Goal: Task Accomplishment & Management: Complete application form

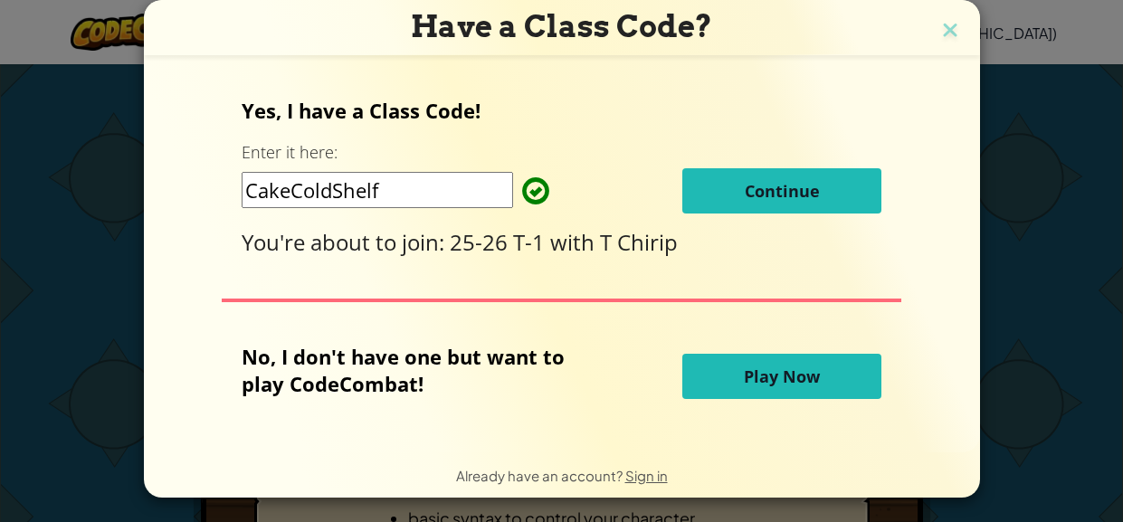
click at [741, 195] on button "Continue" at bounding box center [781, 190] width 199 height 45
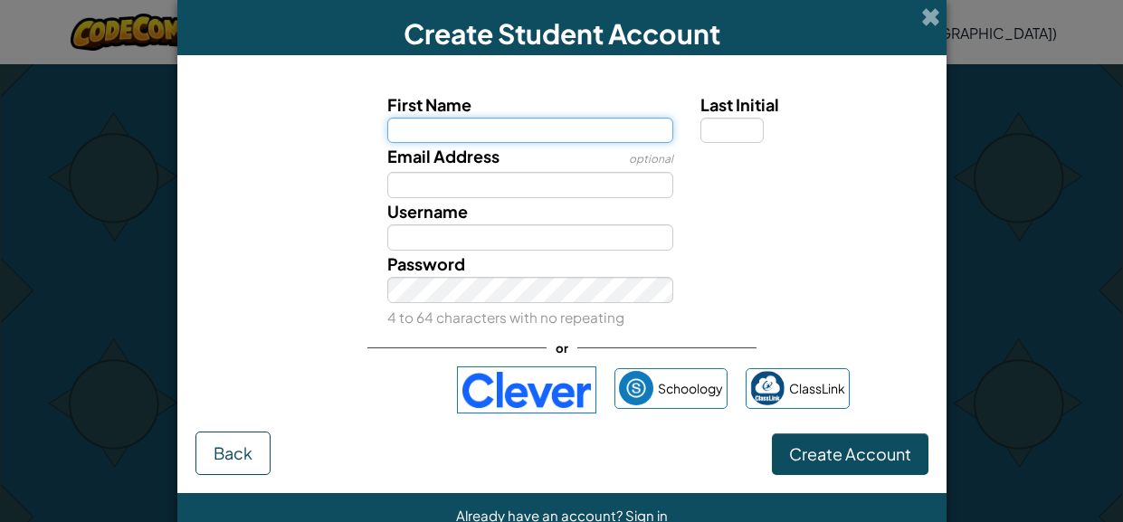
click at [500, 128] on input "First Name" at bounding box center [530, 131] width 286 height 26
type input "Zoey"
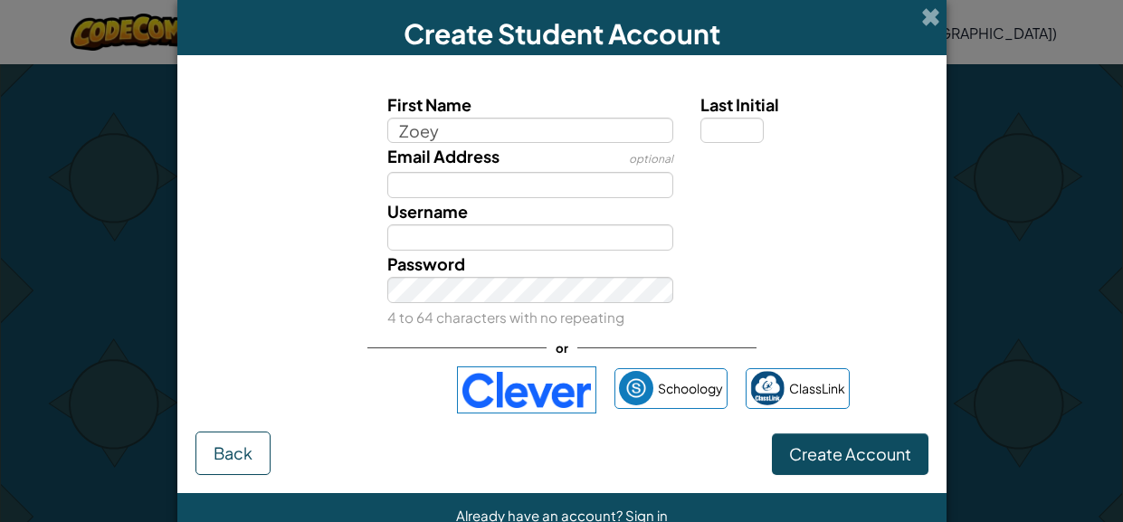
click at [460, 167] on label "Email Address" at bounding box center [443, 156] width 112 height 26
click at [460, 172] on input "Email Address" at bounding box center [530, 185] width 286 height 26
type input "Zoey"
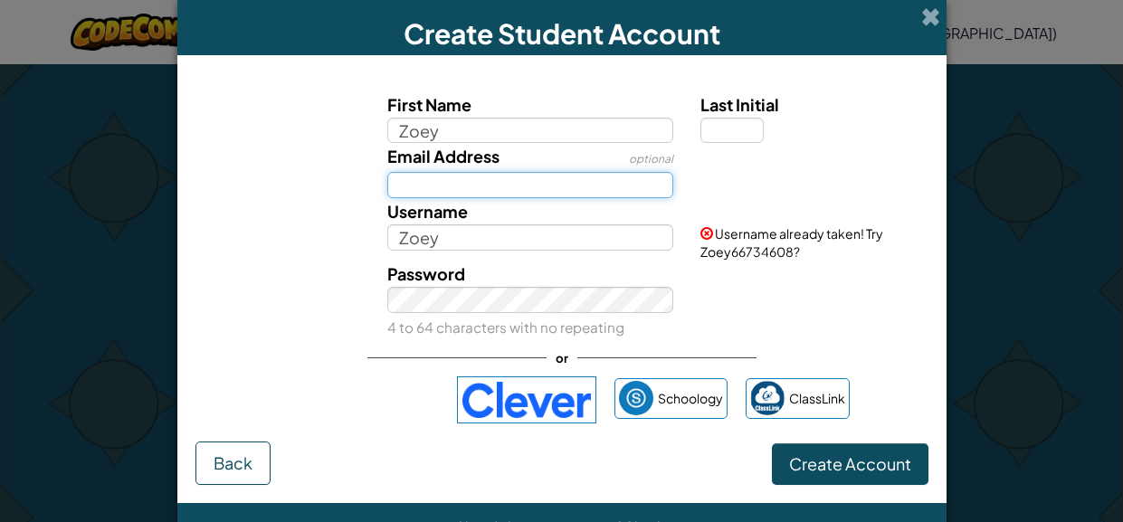
click at [463, 186] on input "Email Address" at bounding box center [530, 185] width 286 height 26
type input "[EMAIL_ADDRESS][DOMAIN_NAME]"
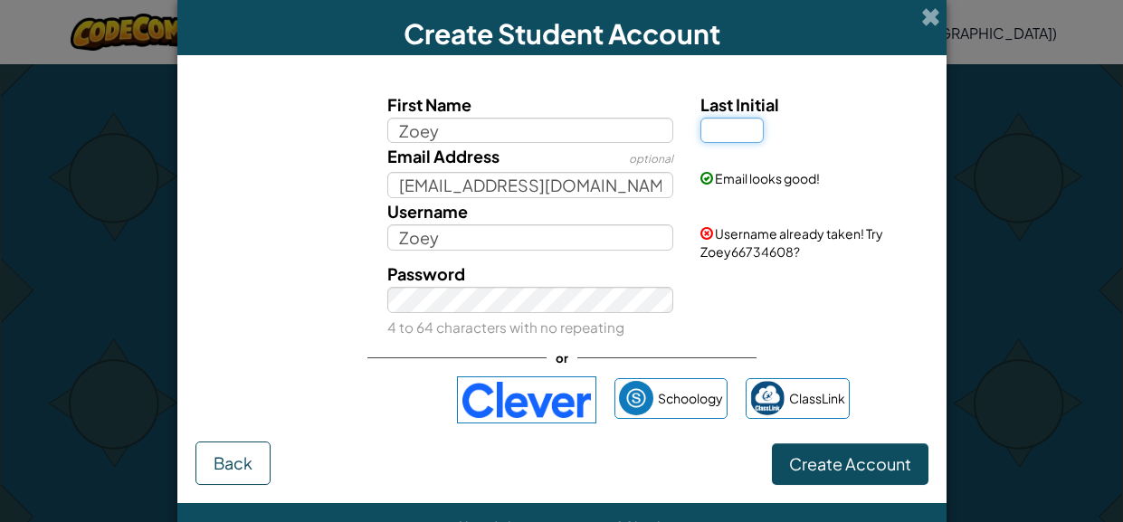
click at [735, 124] on input "Last Initial" at bounding box center [731, 131] width 63 height 26
type input "H"
type input "ZoeyH"
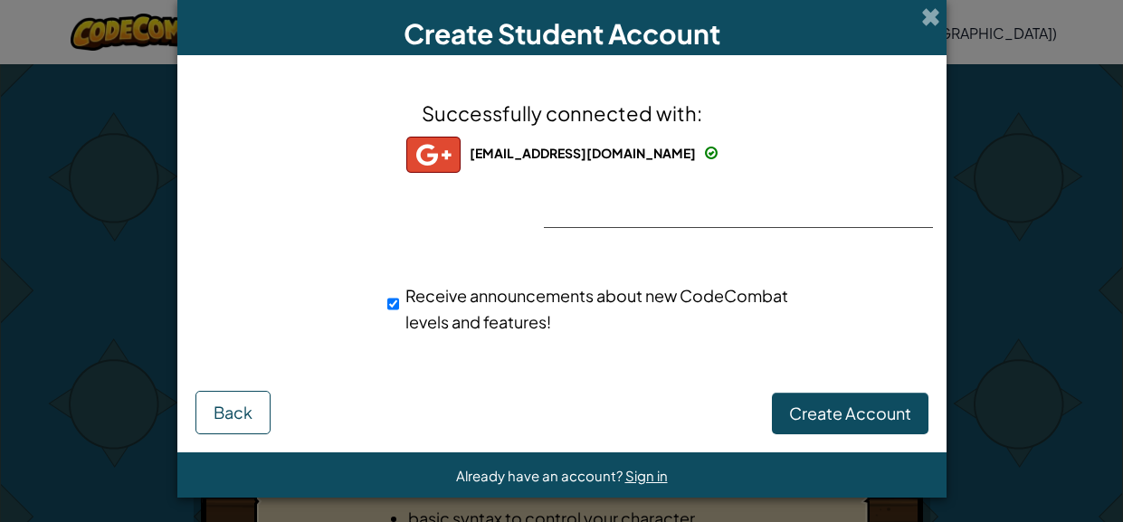
click at [567, 210] on div at bounding box center [562, 227] width 36 height 37
click at [390, 305] on input "Receive announcements about new CodeCombat levels and features!" at bounding box center [393, 304] width 12 height 36
checkbox input "false"
click at [797, 400] on button "Create Account" at bounding box center [850, 414] width 156 height 42
click at [804, 412] on button "Create Account" at bounding box center [850, 414] width 156 height 42
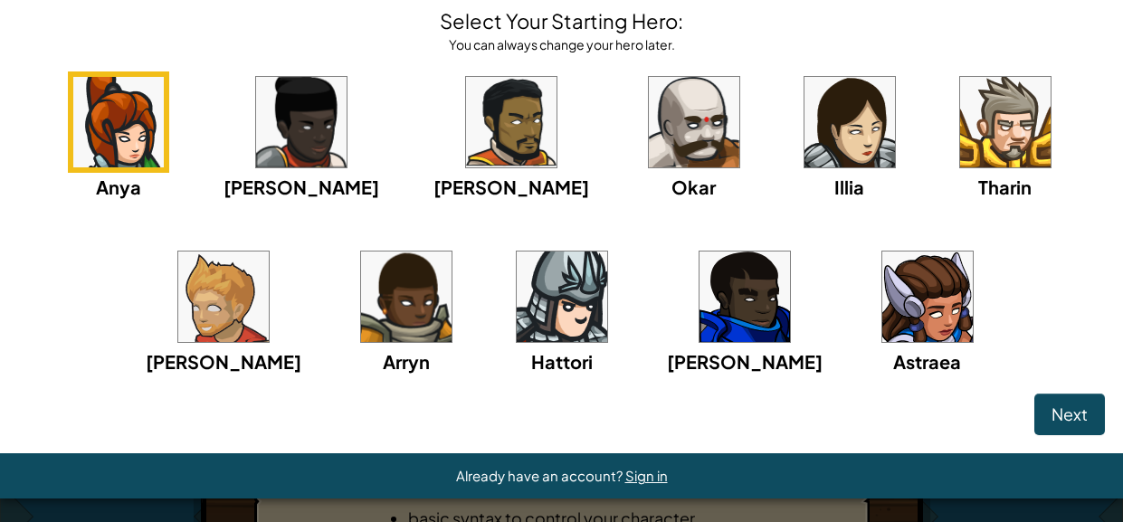
scroll to position [88, 0]
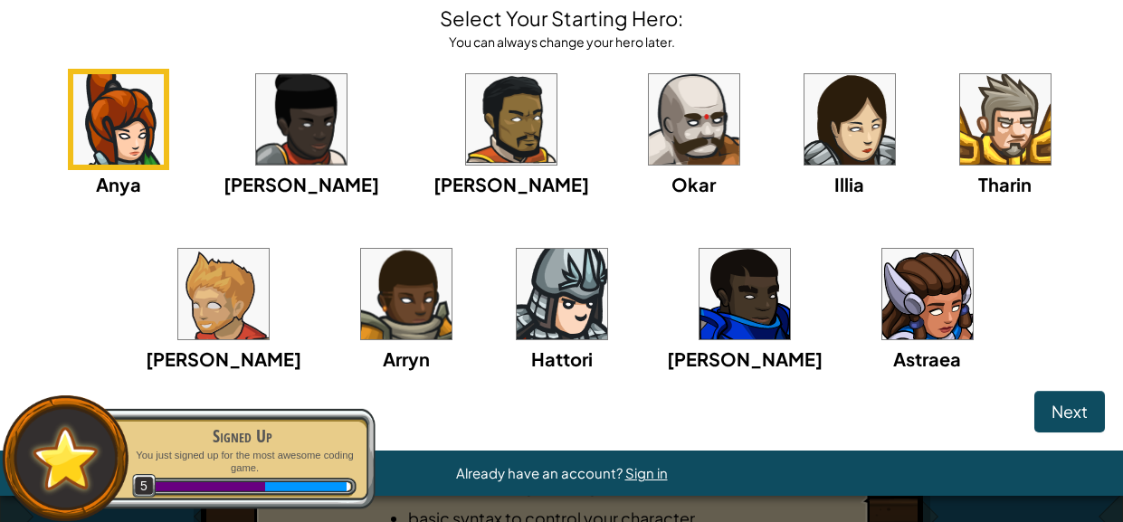
click at [804, 135] on img at bounding box center [849, 119] width 90 height 90
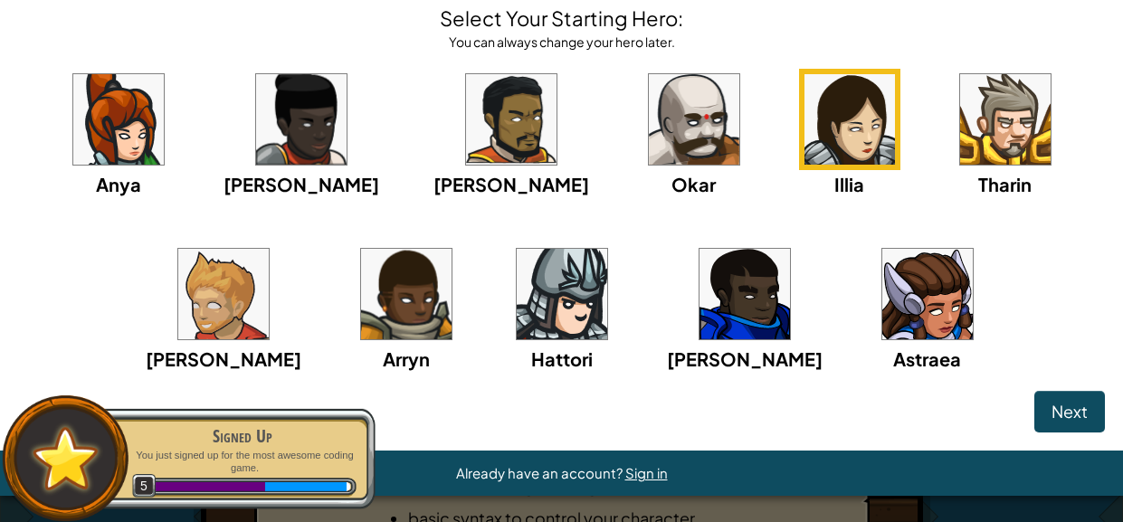
click at [805, 166] on div "Illia" at bounding box center [849, 133] width 101 height 129
click at [804, 144] on img at bounding box center [849, 119] width 90 height 90
click at [1079, 423] on button "Next" at bounding box center [1069, 412] width 71 height 42
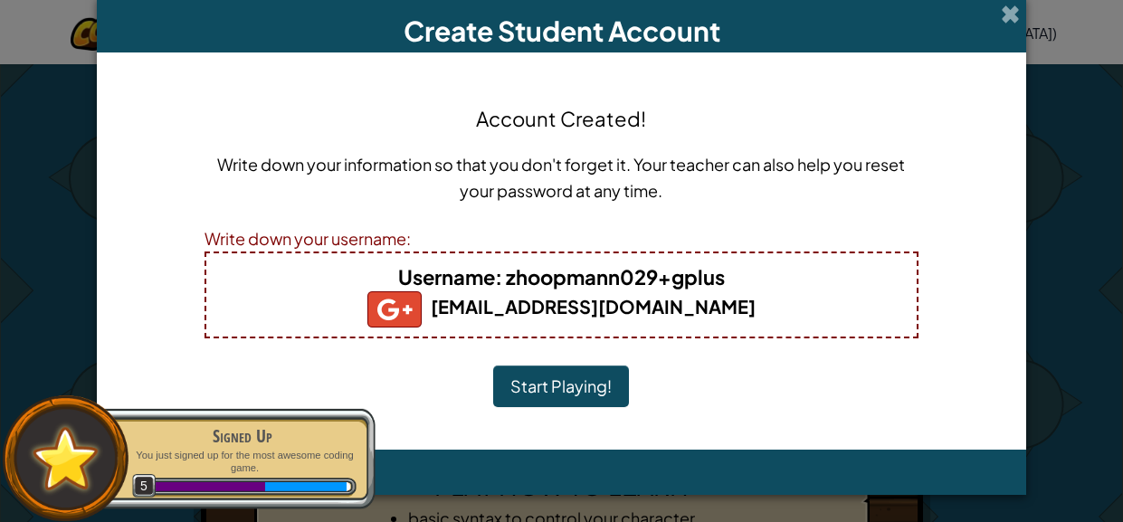
scroll to position [2, 0]
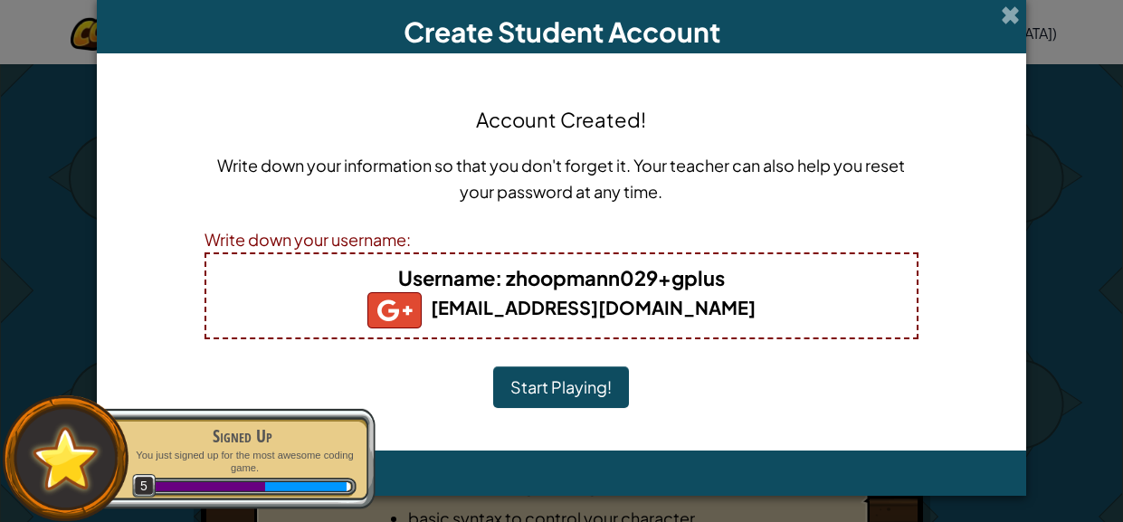
click at [561, 381] on button "Start Playing!" at bounding box center [561, 387] width 136 height 42
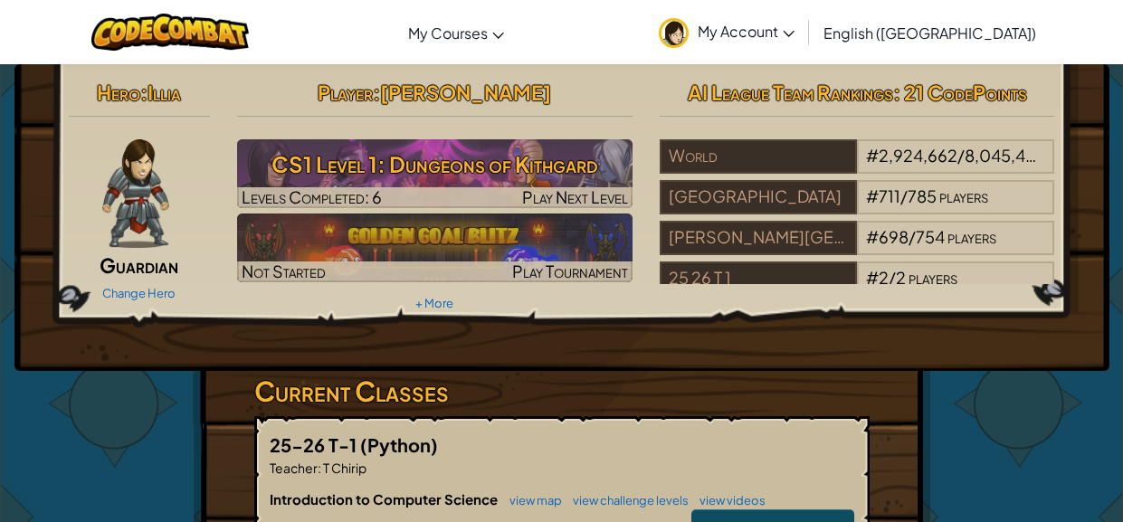
click at [481, 85] on span "[PERSON_NAME]" at bounding box center [465, 92] width 171 height 25
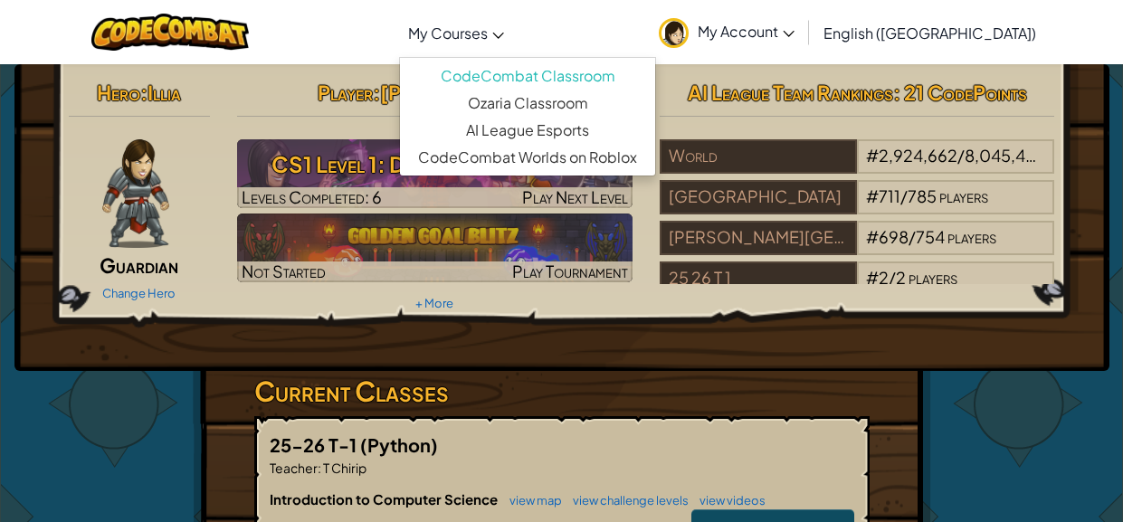
click at [508, 43] on link "My Courses" at bounding box center [456, 32] width 114 height 49
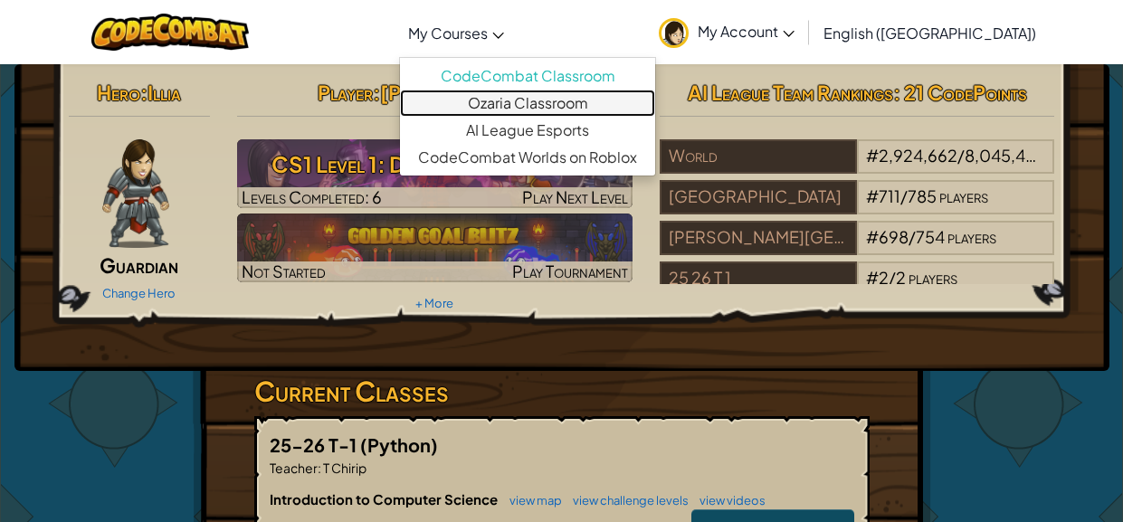
click at [536, 101] on link "Ozaria Classroom" at bounding box center [527, 103] width 255 height 27
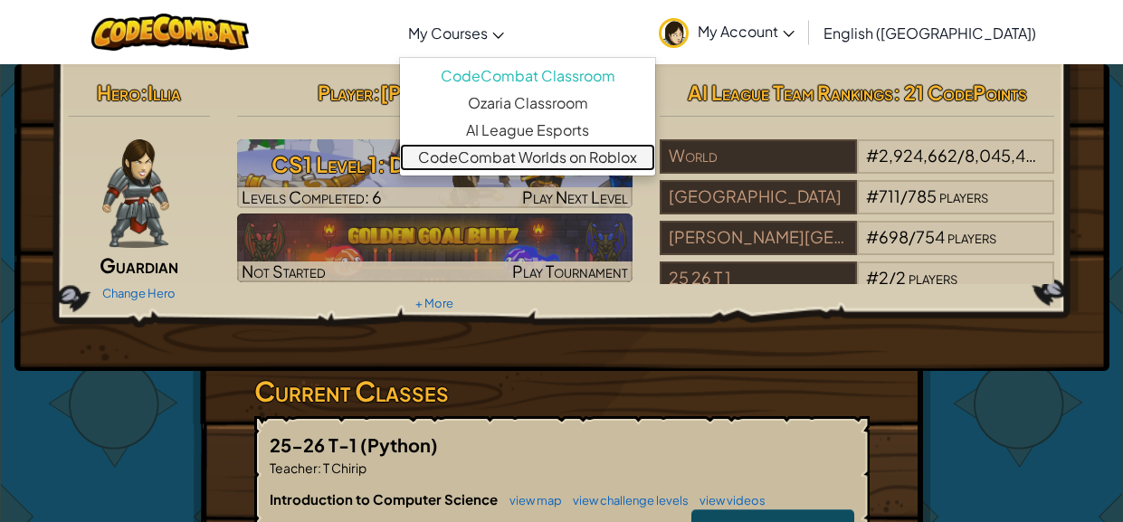
click at [584, 161] on link "CodeCombat Worlds on Roblox" at bounding box center [527, 157] width 255 height 27
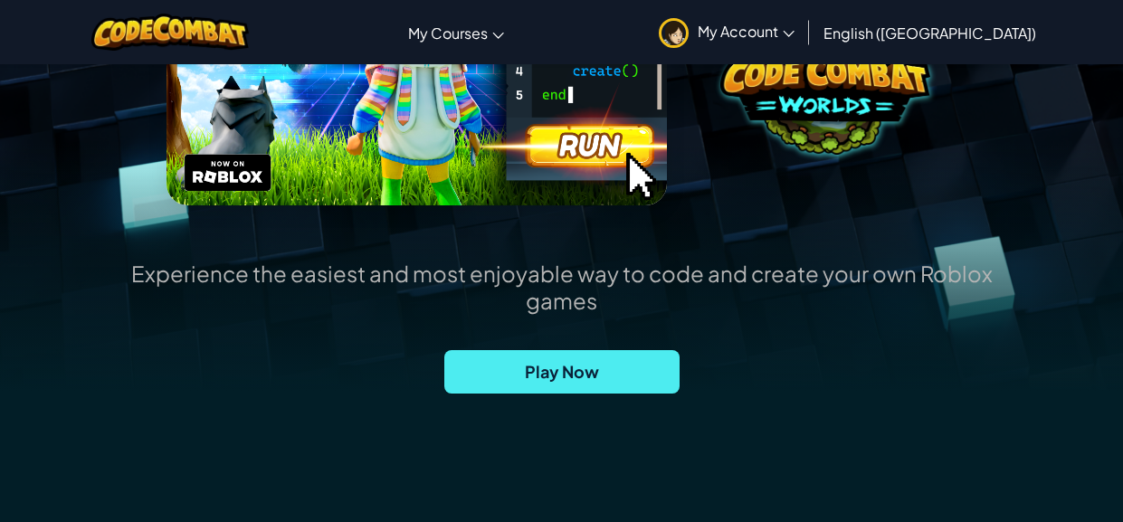
scroll to position [344, 0]
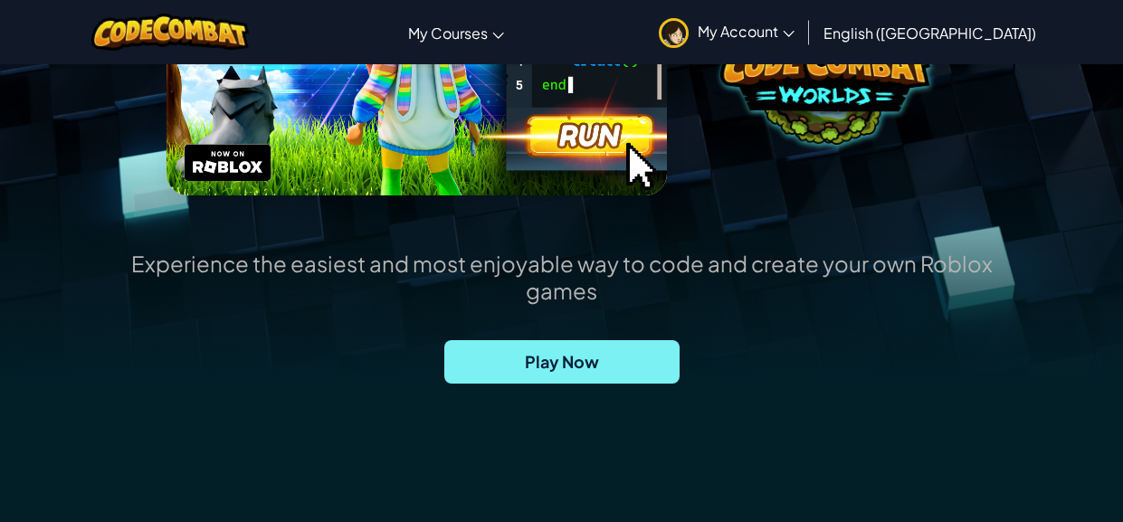
click at [565, 360] on span "Play Now" at bounding box center [561, 361] width 235 height 43
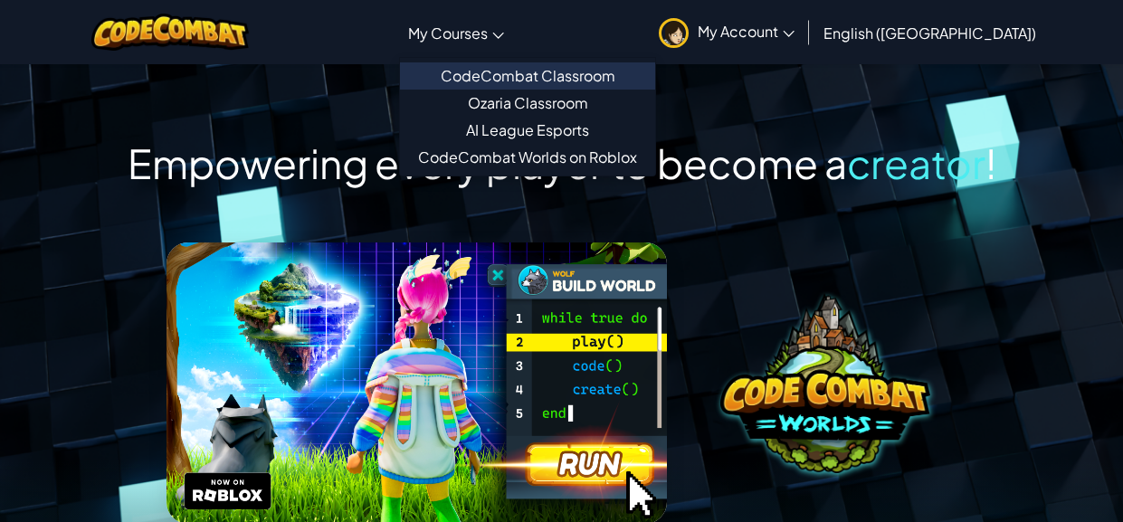
scroll to position [14, 0]
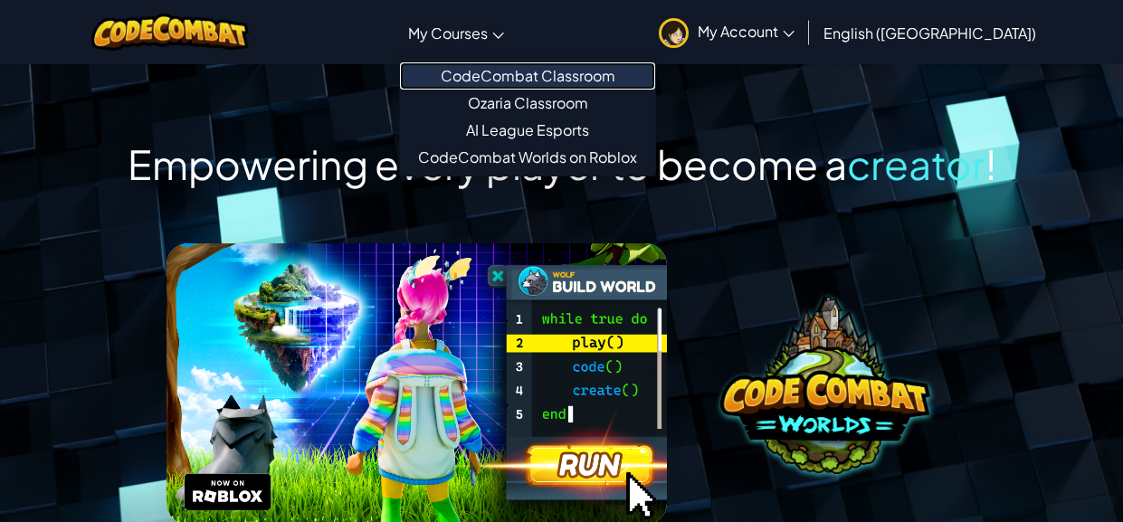
click at [559, 85] on link "CodeCombat Classroom" at bounding box center [527, 75] width 255 height 27
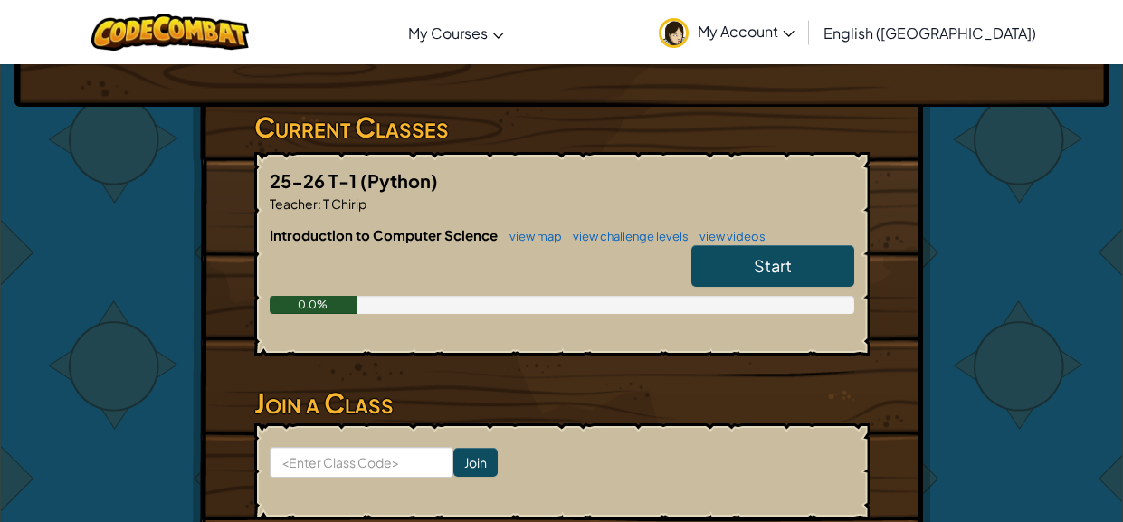
scroll to position [385, 0]
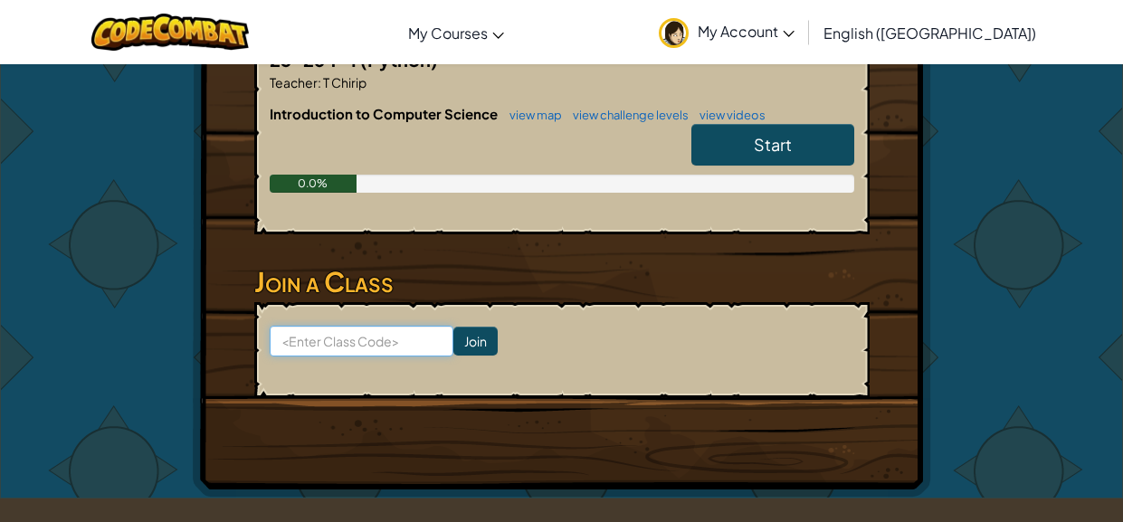
click at [331, 346] on input at bounding box center [362, 341] width 184 height 31
type input "g2yqnlxi"
click at [469, 339] on input "Join" at bounding box center [475, 341] width 44 height 29
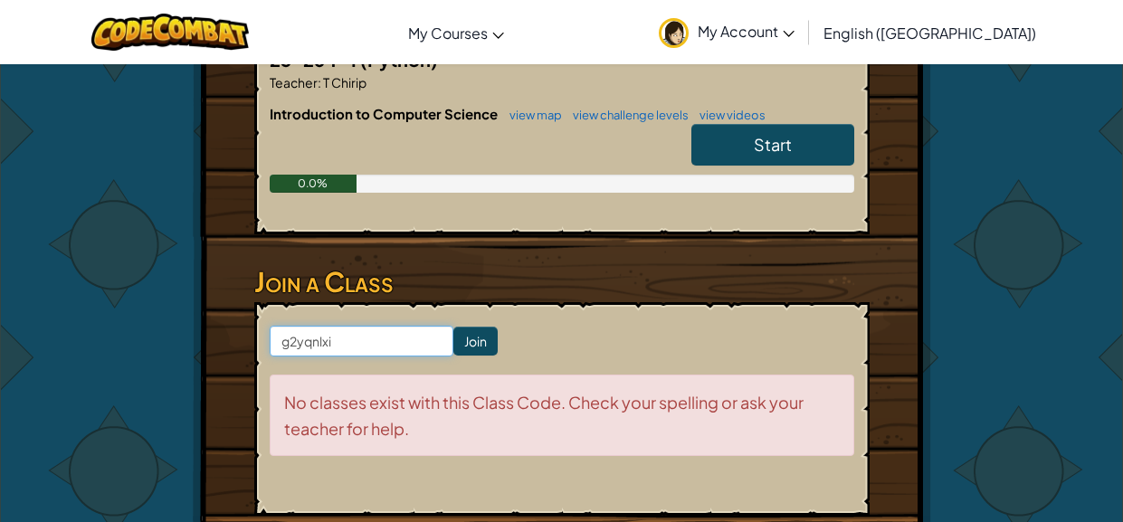
click at [310, 339] on input "g2yqnlxi" at bounding box center [362, 341] width 184 height 31
type input "g2yqjlxi"
click at [464, 337] on input "Join" at bounding box center [475, 341] width 44 height 29
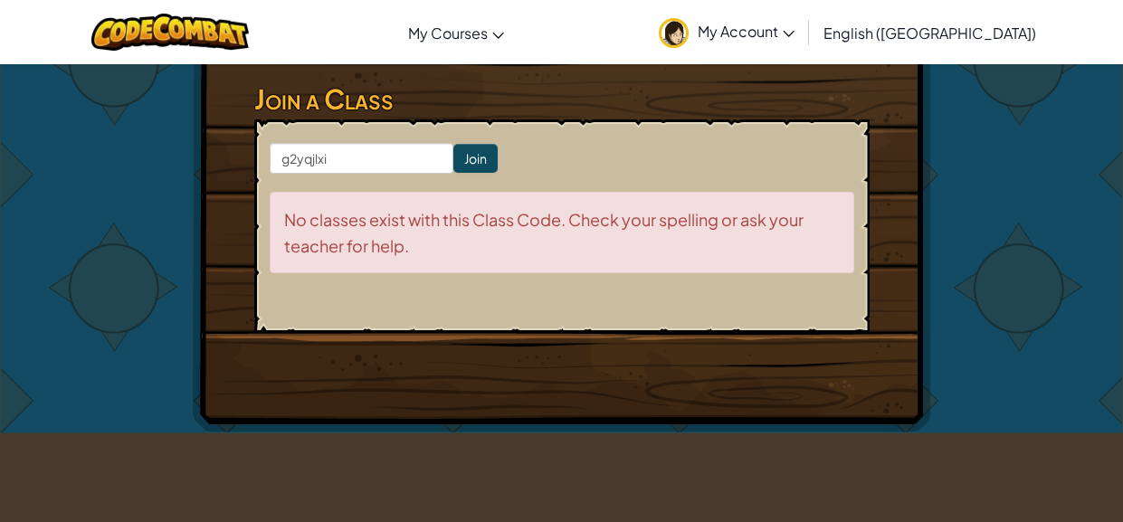
scroll to position [576, 0]
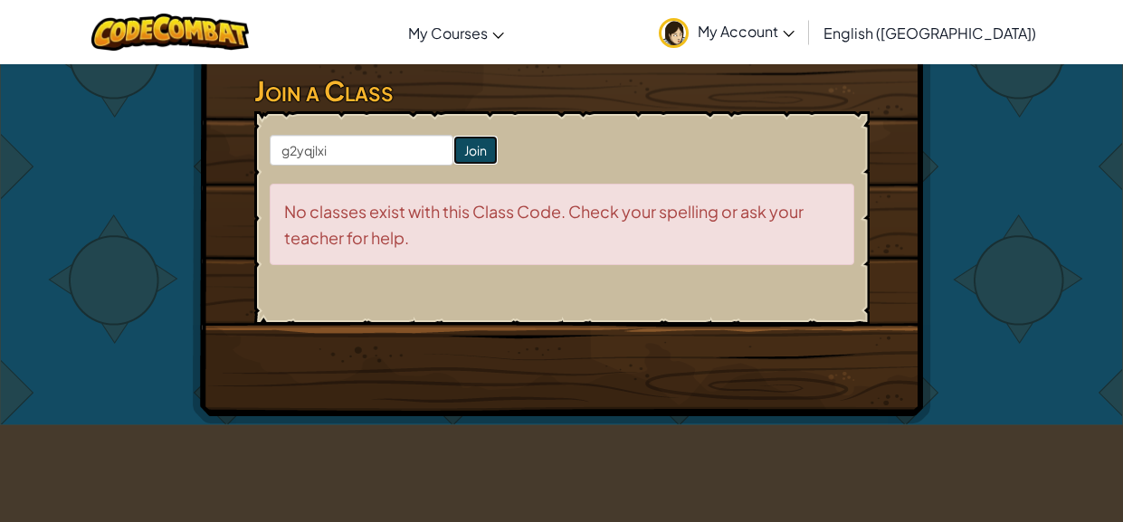
click at [478, 154] on input "Join" at bounding box center [475, 150] width 44 height 29
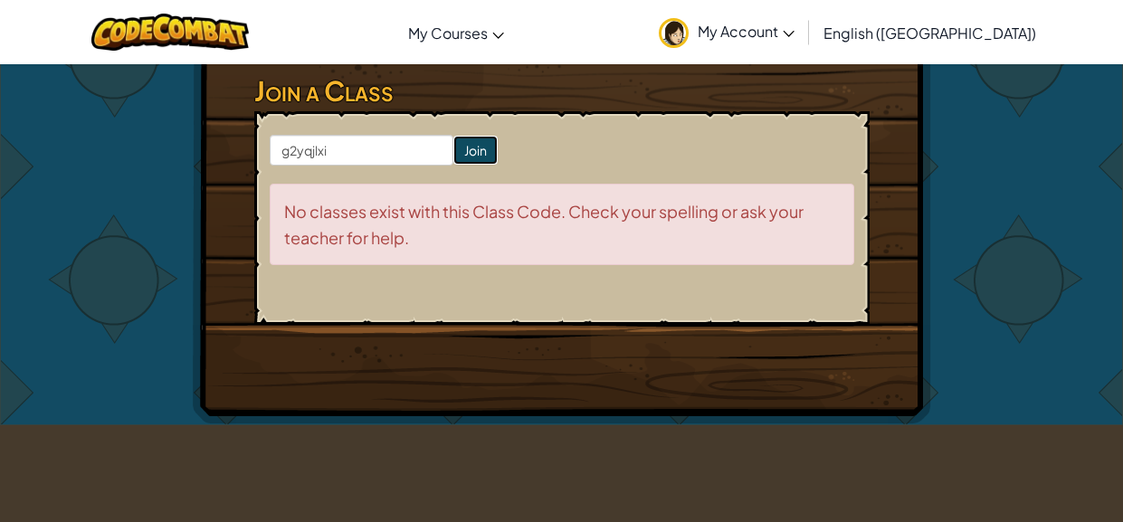
click at [478, 154] on input "Join" at bounding box center [475, 150] width 44 height 29
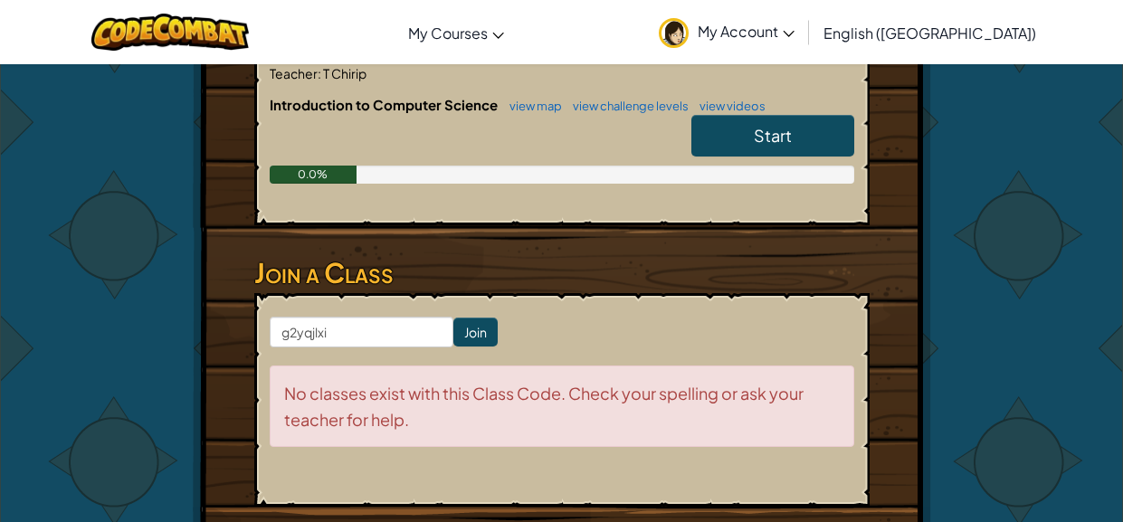
scroll to position [391, 0]
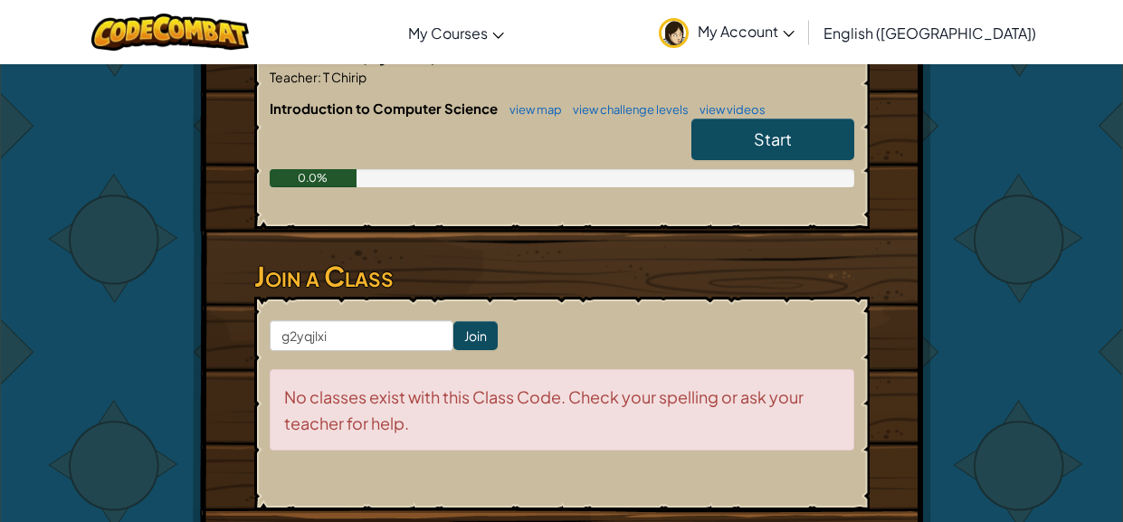
click at [819, 112] on h6 "Introduction to Computer Science view map view challenge levels view videos" at bounding box center [562, 109] width 584 height 20
click at [818, 133] on link "Start" at bounding box center [772, 139] width 163 height 42
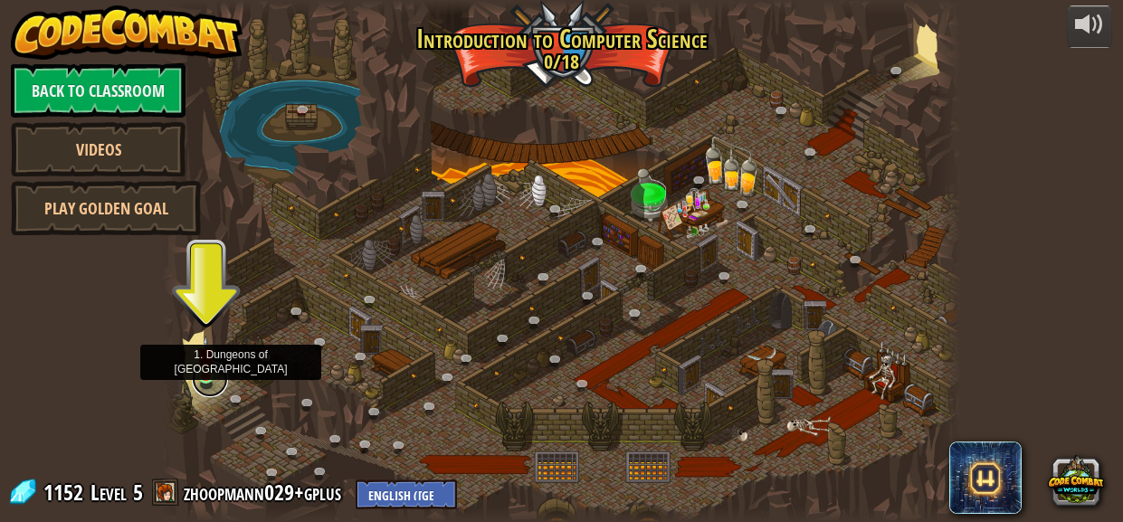
click at [211, 377] on link at bounding box center [210, 379] width 36 height 36
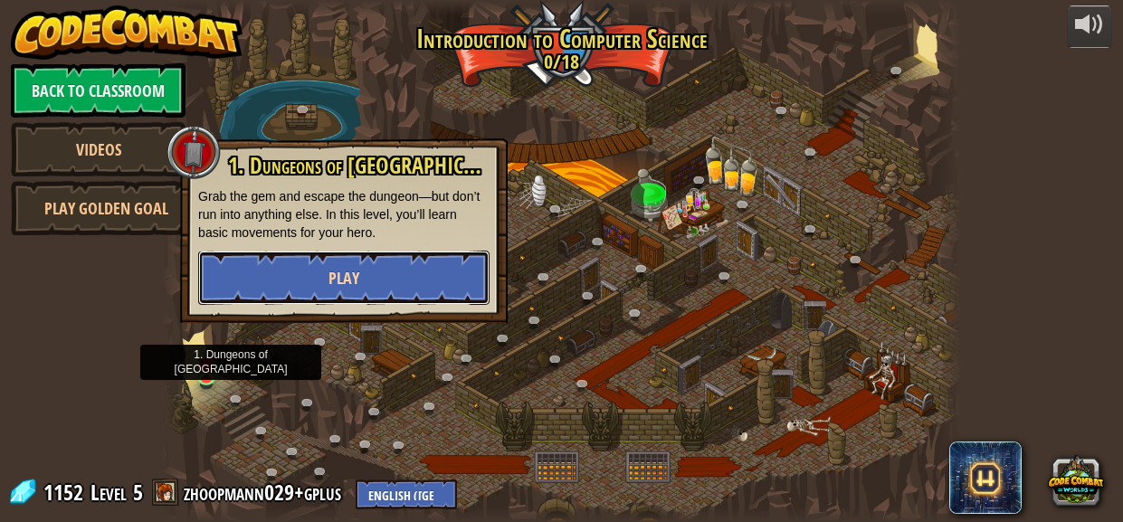
click at [340, 267] on span "Play" at bounding box center [343, 278] width 31 height 23
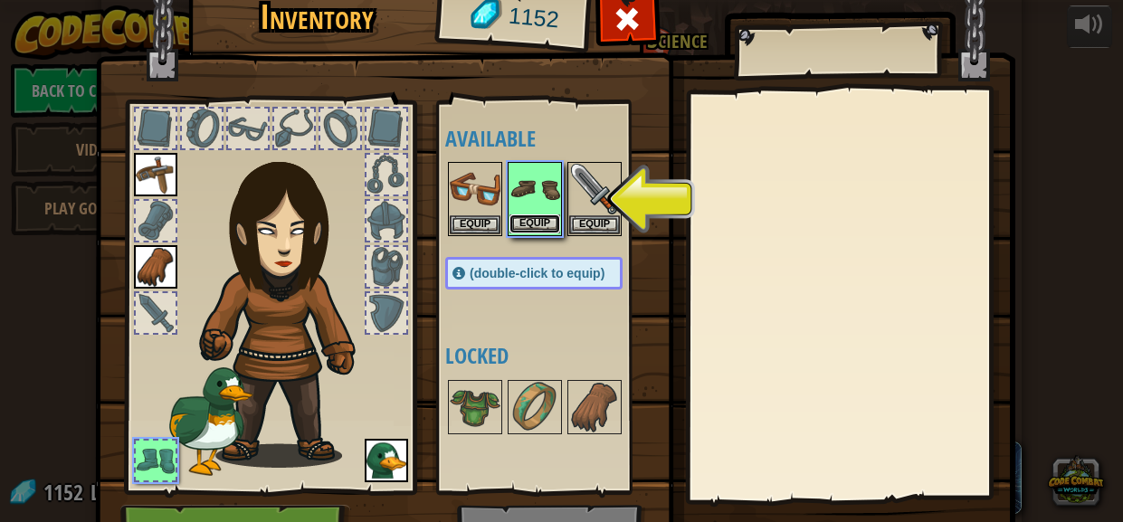
click at [545, 224] on button "Equip" at bounding box center [534, 223] width 51 height 19
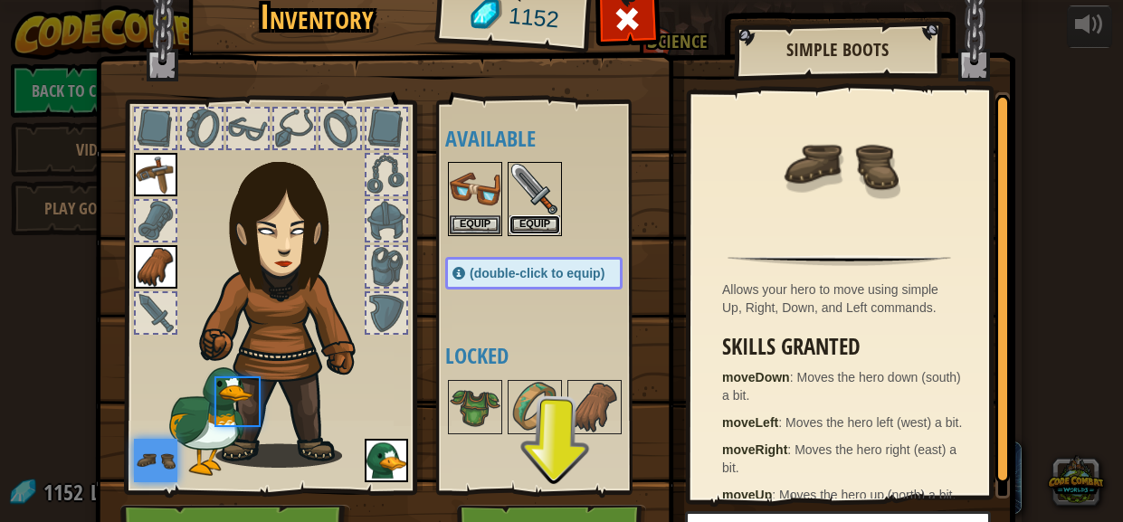
click at [545, 224] on button "Equip" at bounding box center [534, 224] width 51 height 19
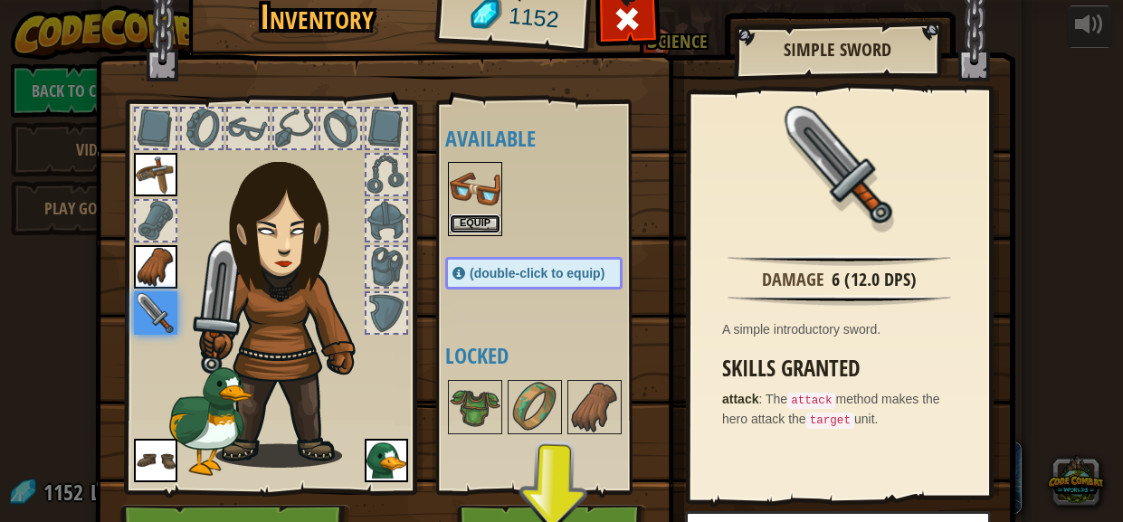
click at [486, 225] on button "Equip" at bounding box center [475, 223] width 51 height 19
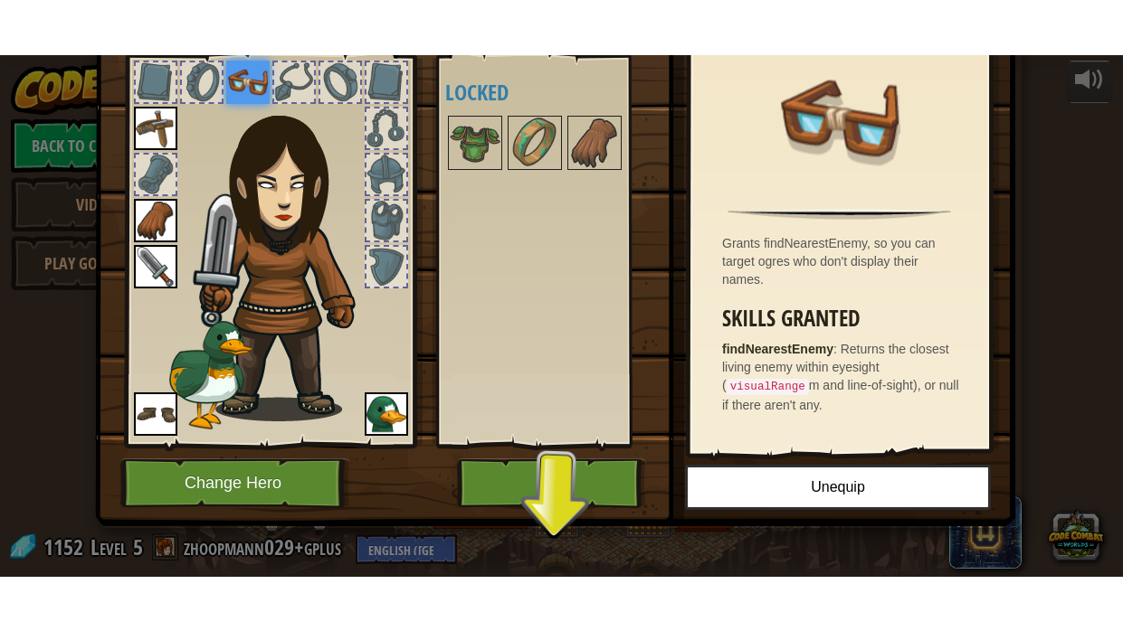
scroll to position [100, 0]
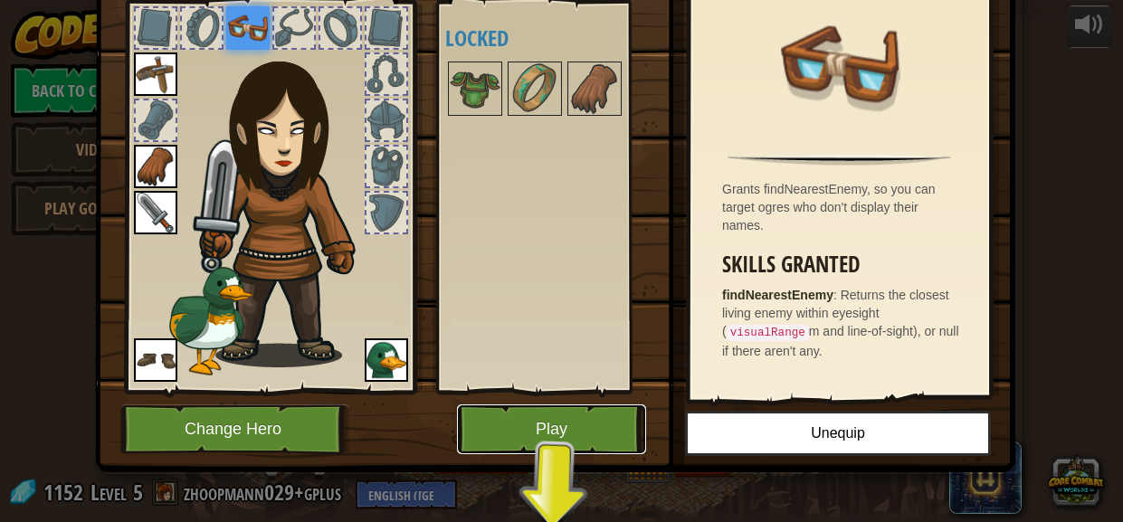
click at [552, 437] on button "Play" at bounding box center [551, 429] width 189 height 50
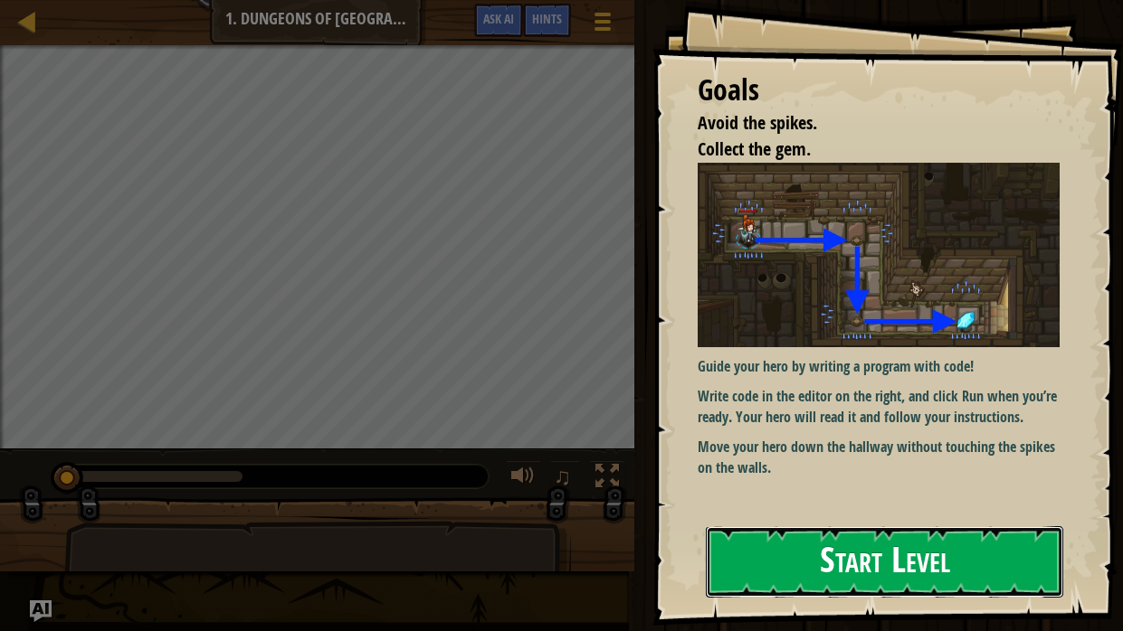
click at [773, 521] on button "Start Level" at bounding box center [884, 561] width 357 height 71
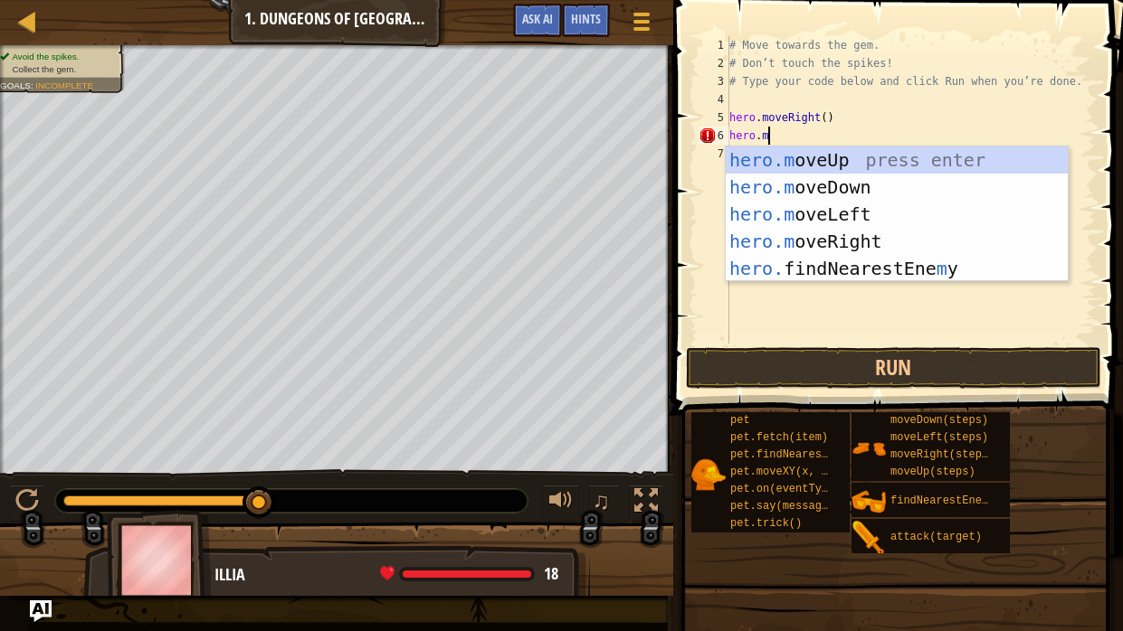
scroll to position [8, 3]
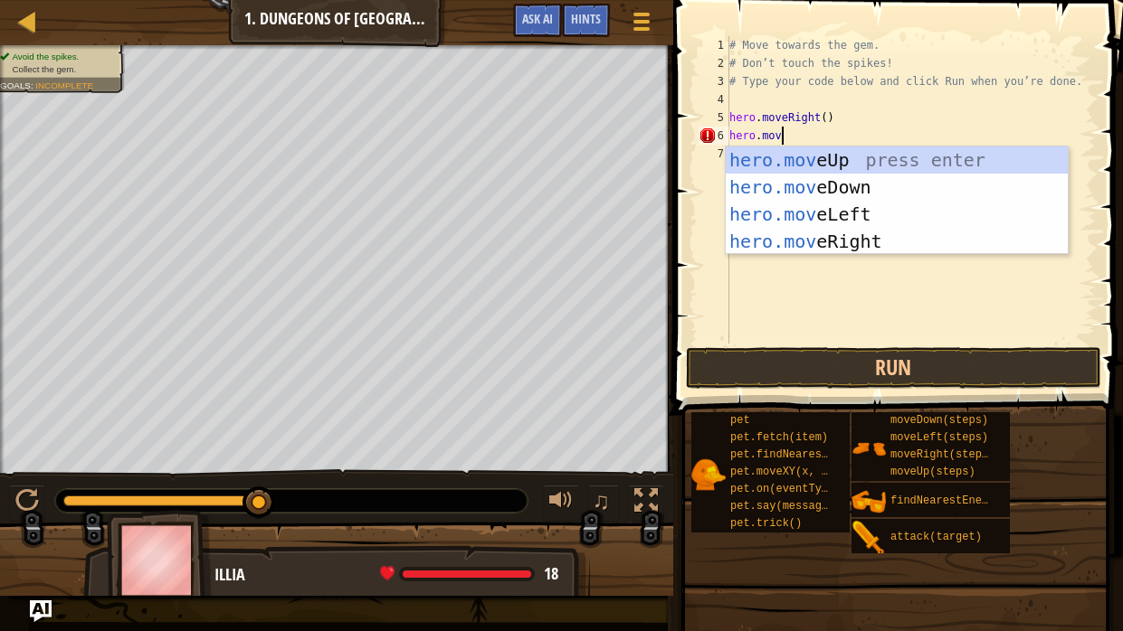
type textarea "hero.move"
click at [777, 188] on div "hero.move Up press enter hero.move Down press enter hero.move Left press enter …" at bounding box center [896, 228] width 342 height 163
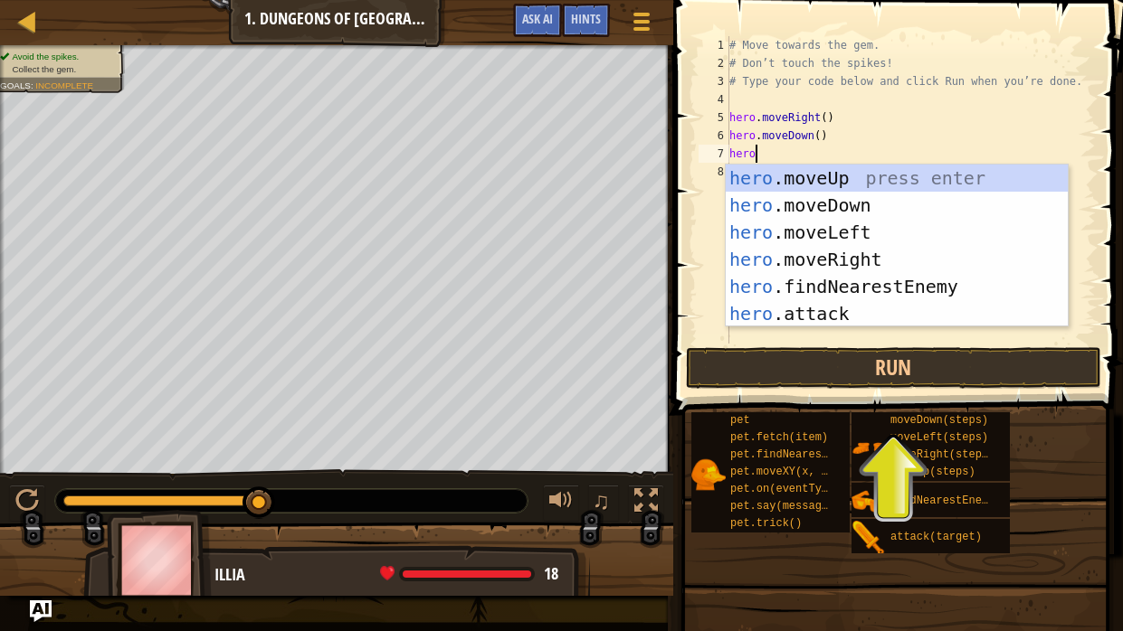
scroll to position [8, 1]
type textarea "hero."
click at [820, 259] on div "hero. moveUp press enter hero. moveDown press enter hero. moveLeft press enter …" at bounding box center [896, 273] width 342 height 217
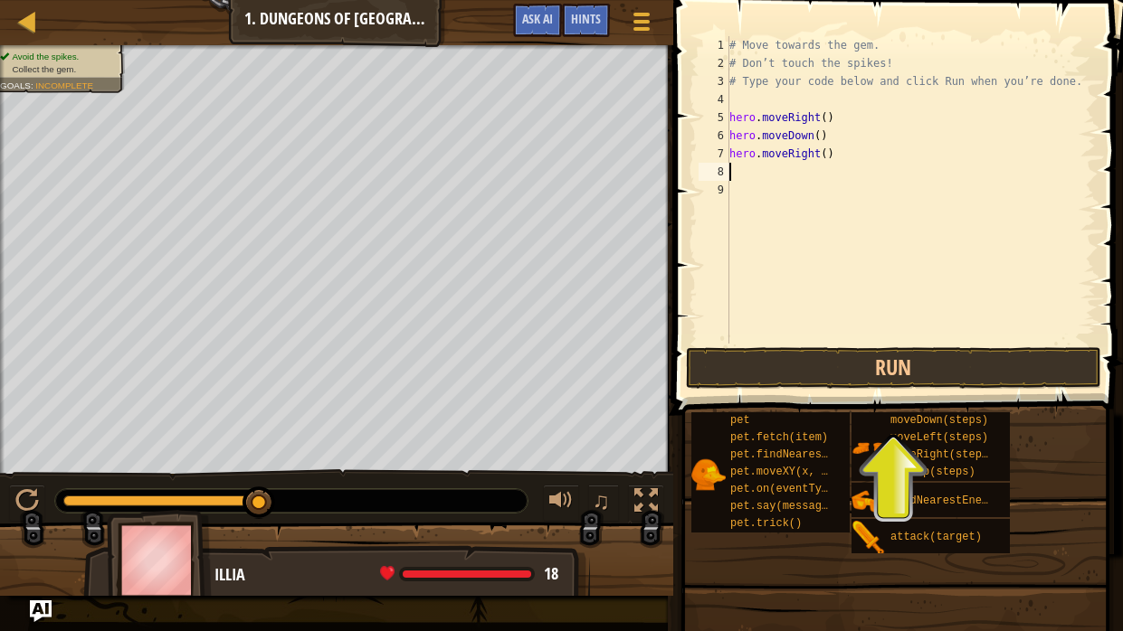
scroll to position [8, 0]
click at [863, 366] on button "Run" at bounding box center [893, 368] width 415 height 42
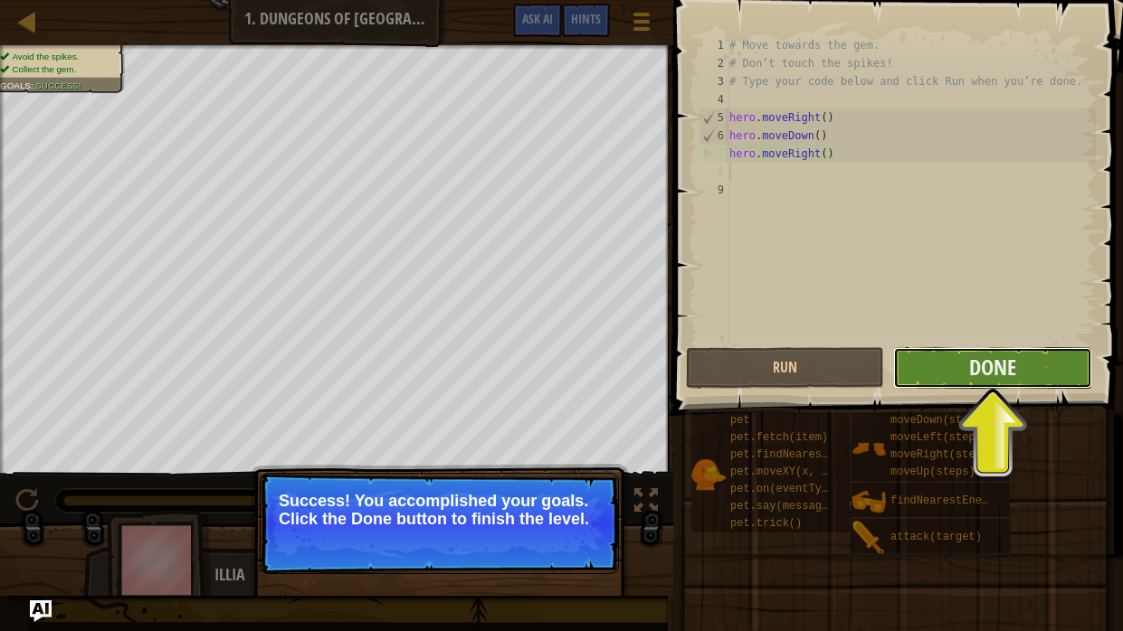
click at [1039, 370] on button "Done" at bounding box center [992, 368] width 198 height 42
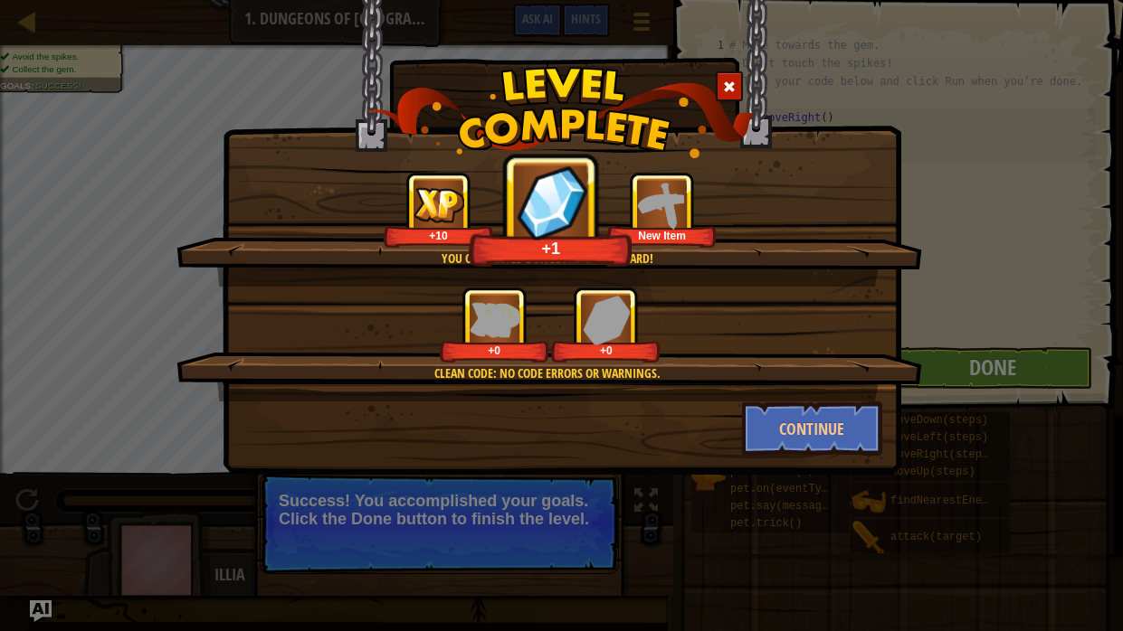
click at [1039, 370] on div "You completed Dungeons of Kithgard! +10 +1 New Item Clean code: no code errors …" at bounding box center [561, 315] width 1123 height 631
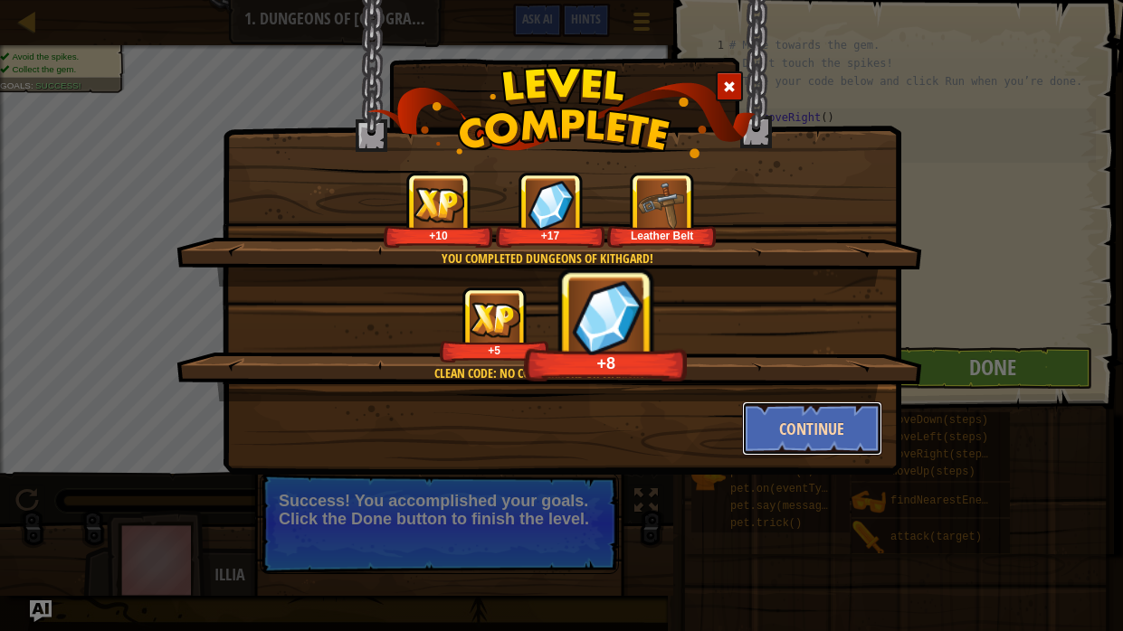
click at [851, 441] on button "Continue" at bounding box center [812, 429] width 140 height 54
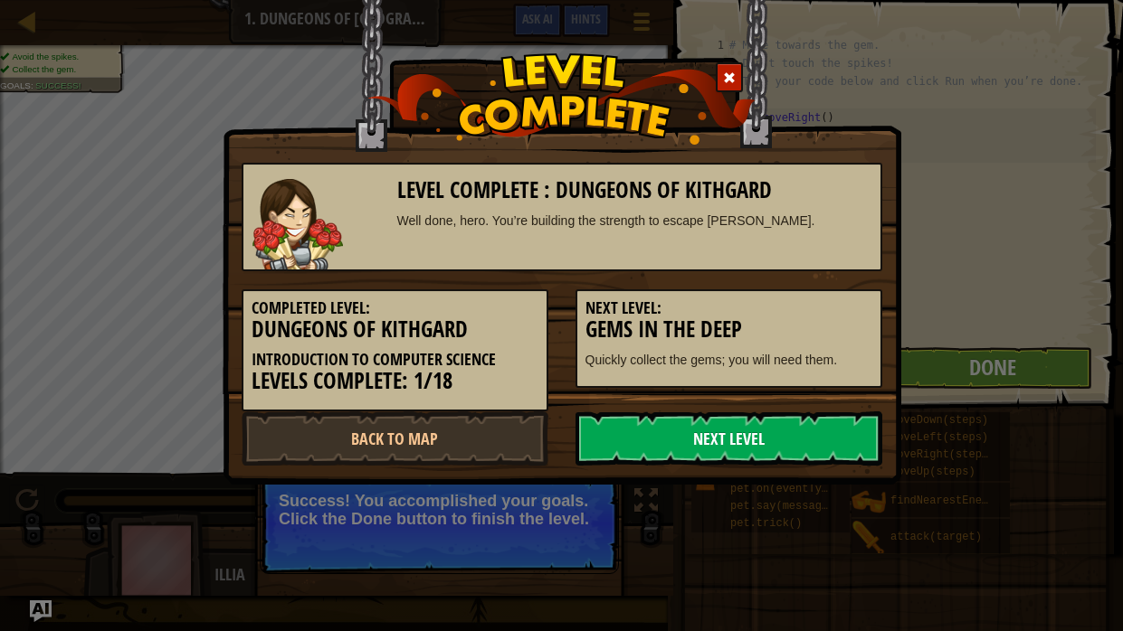
click at [707, 446] on link "Next Level" at bounding box center [728, 439] width 307 height 54
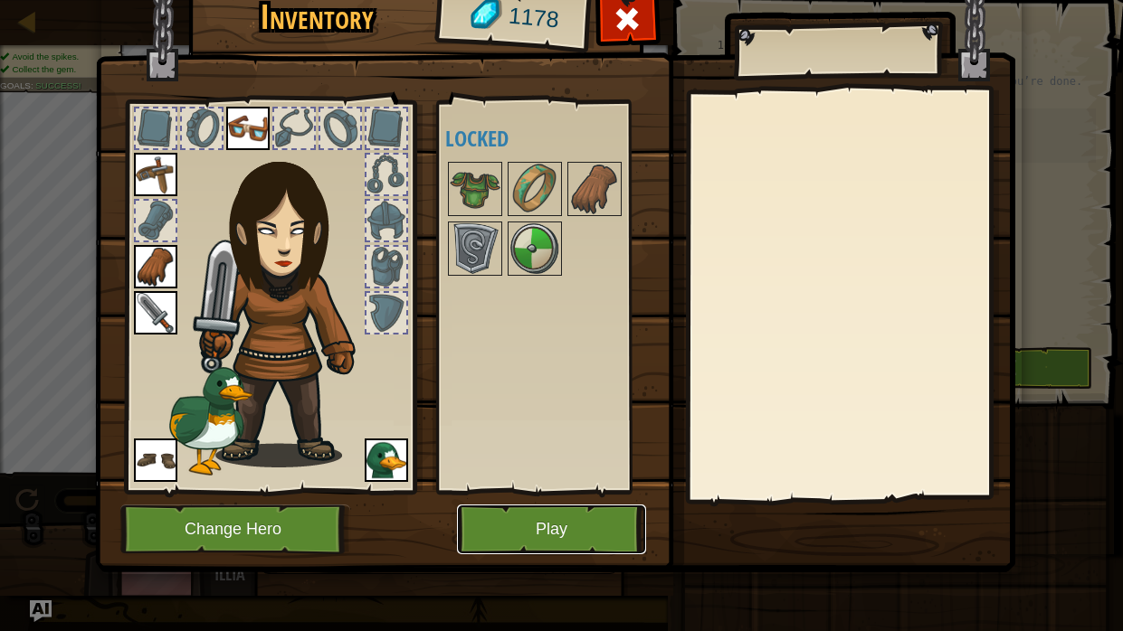
click at [516, 521] on button "Play" at bounding box center [551, 530] width 189 height 50
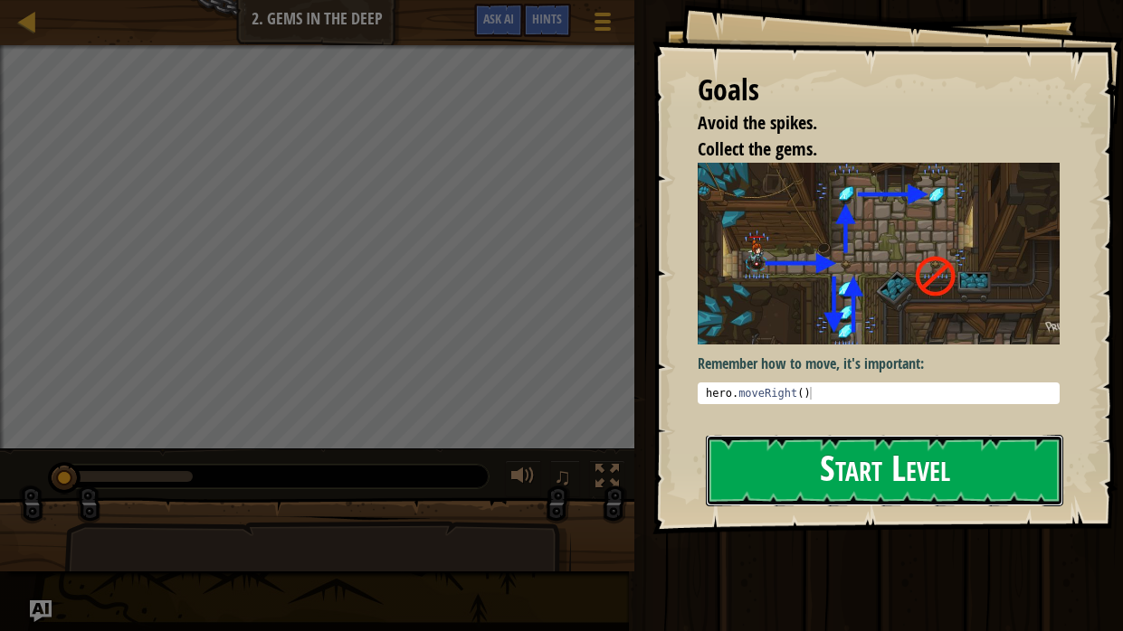
click at [751, 450] on button "Start Level" at bounding box center [884, 470] width 357 height 71
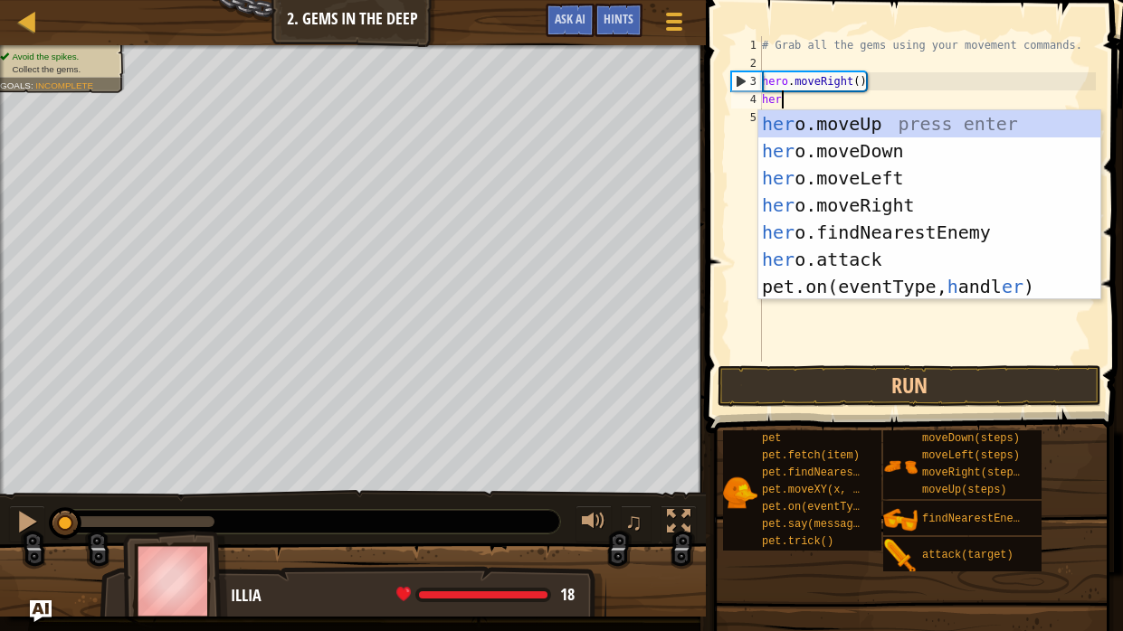
type textarea "hero"
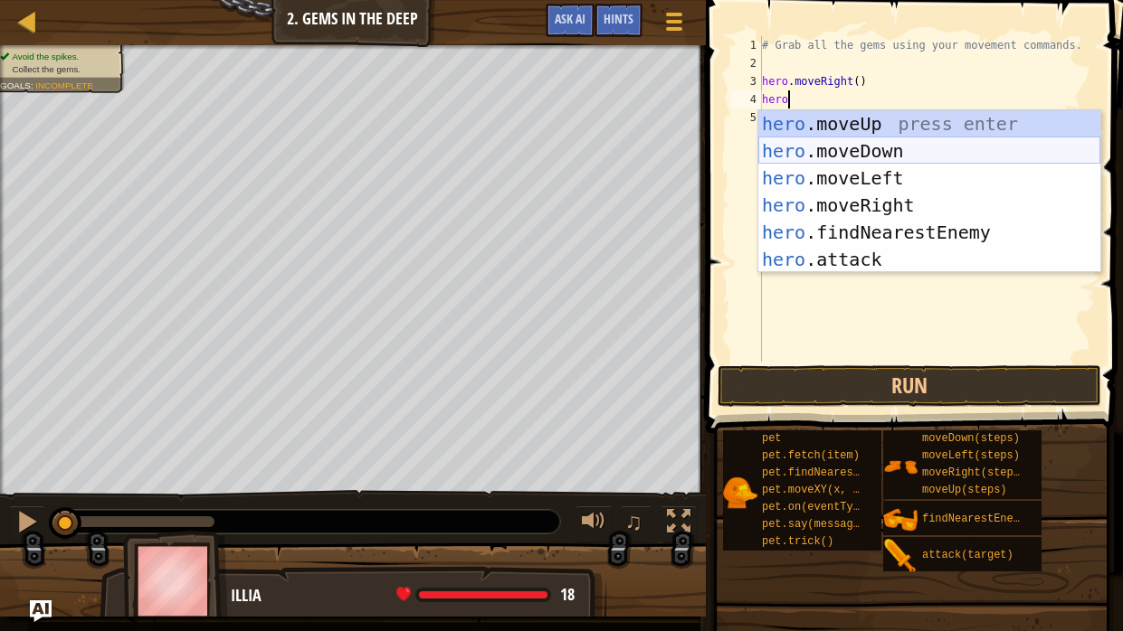
click at [820, 151] on div "hero .moveUp press enter hero .moveDown press enter hero .moveLeft press enter …" at bounding box center [929, 218] width 342 height 217
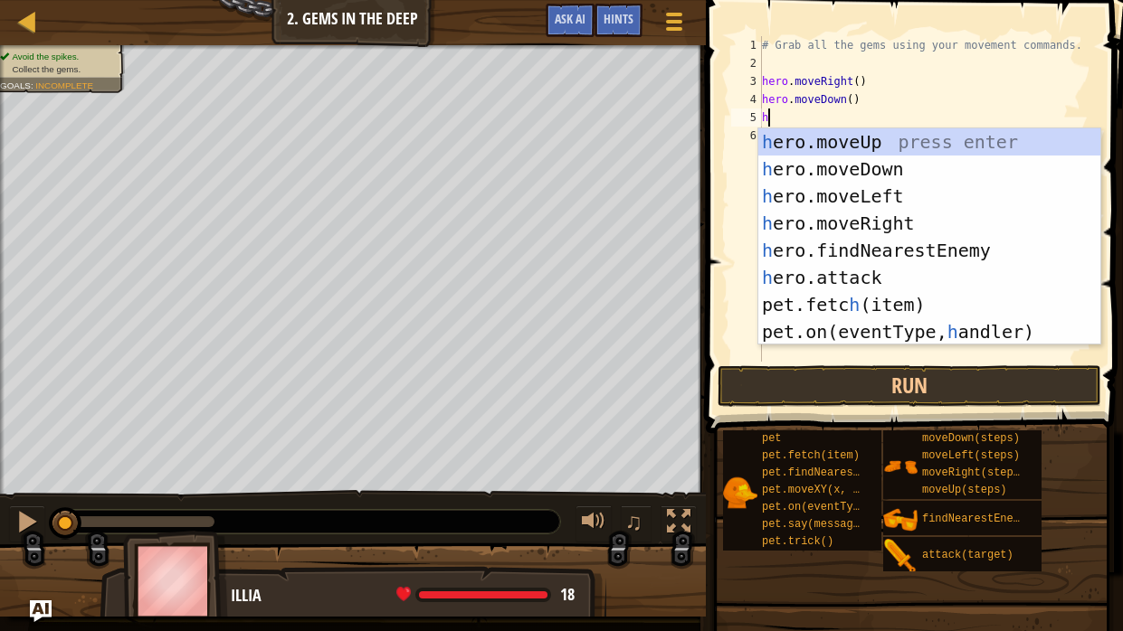
type textarea "hero"
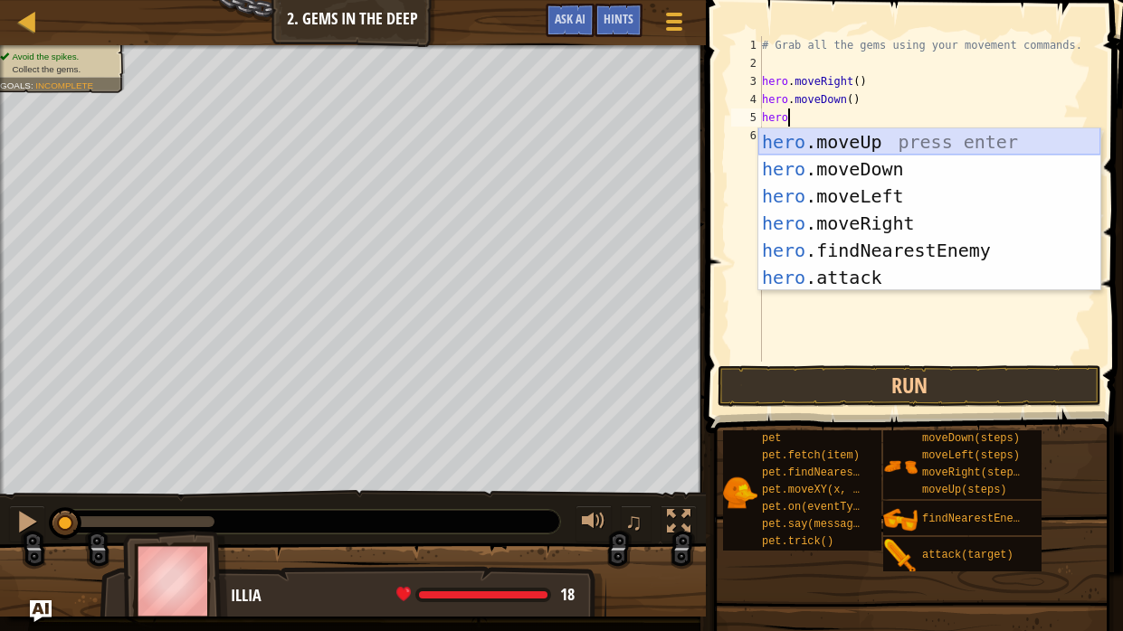
click at [848, 141] on div "hero .moveUp press enter hero .moveDown press enter hero .moveLeft press enter …" at bounding box center [929, 236] width 342 height 217
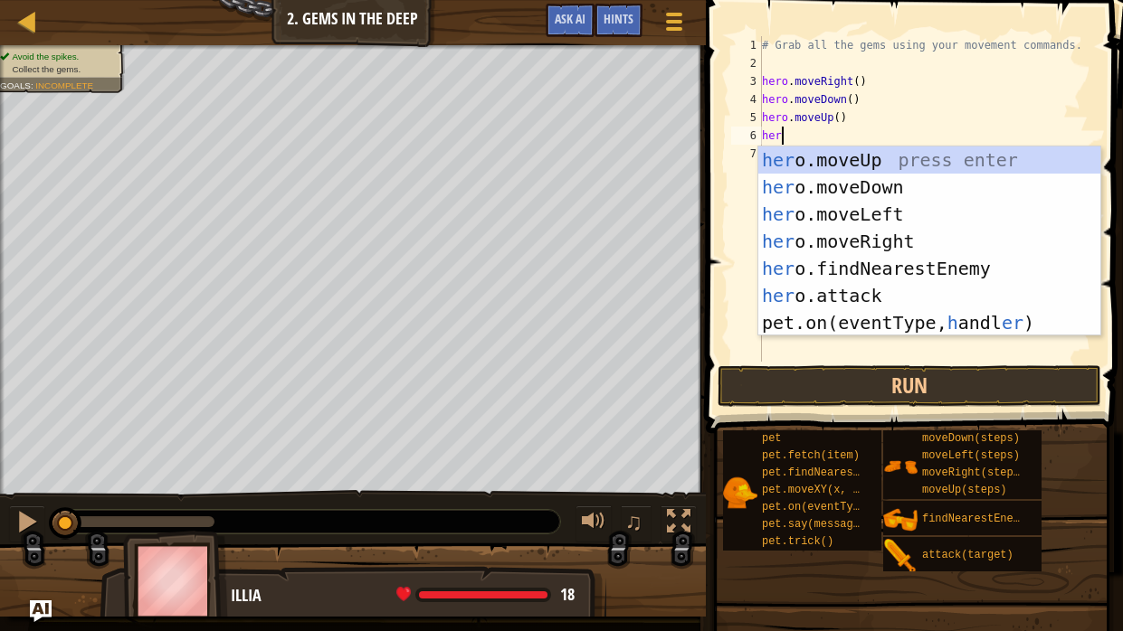
type textarea "hero"
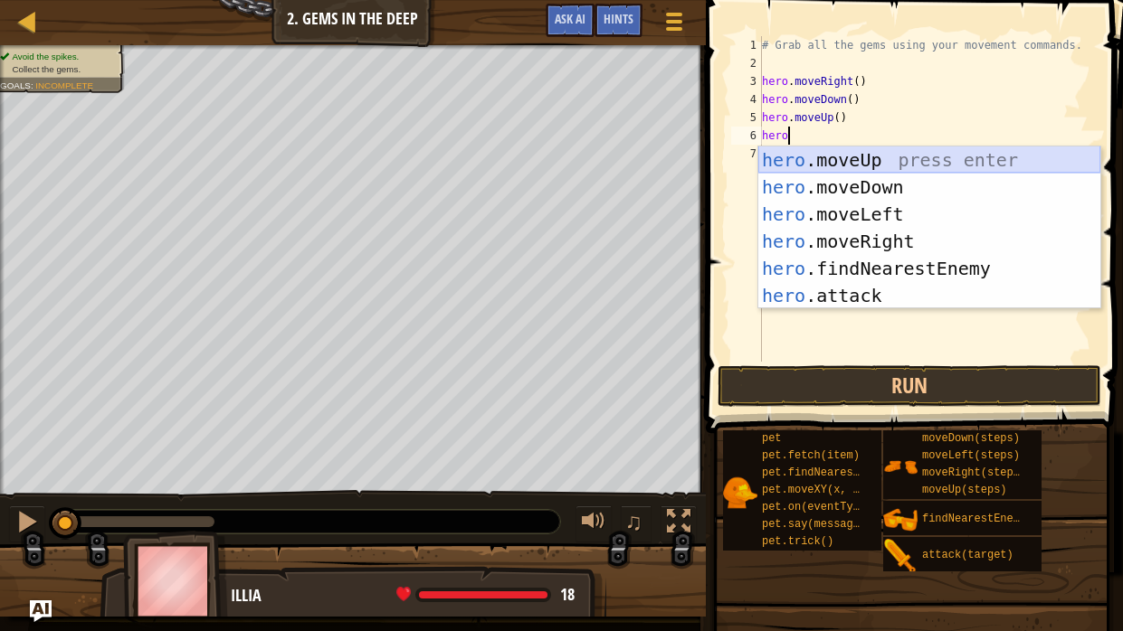
click at [891, 154] on div "hero .moveUp press enter hero .moveDown press enter hero .moveLeft press enter …" at bounding box center [929, 255] width 342 height 217
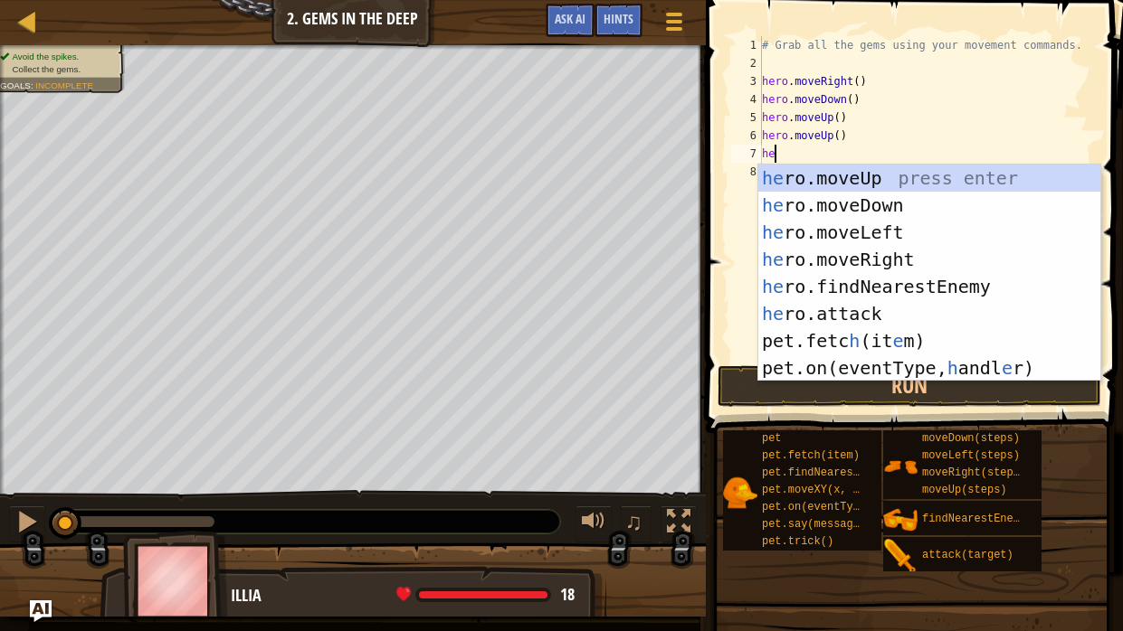
type textarea "hero"
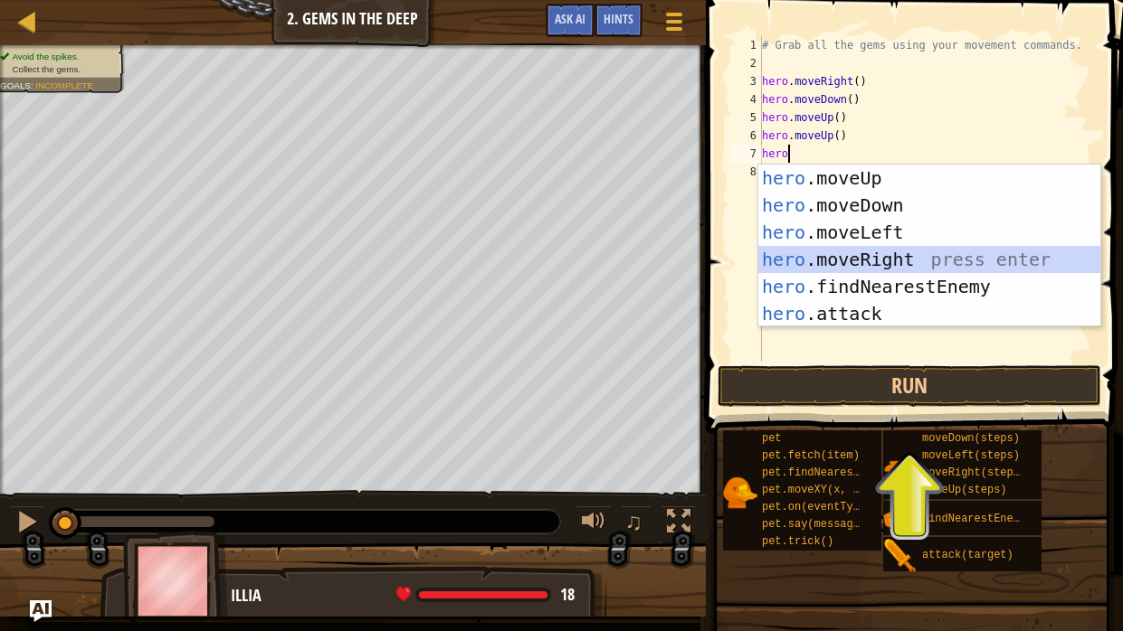
click at [858, 254] on div "hero .moveUp press enter hero .moveDown press enter hero .moveLeft press enter …" at bounding box center [929, 273] width 342 height 217
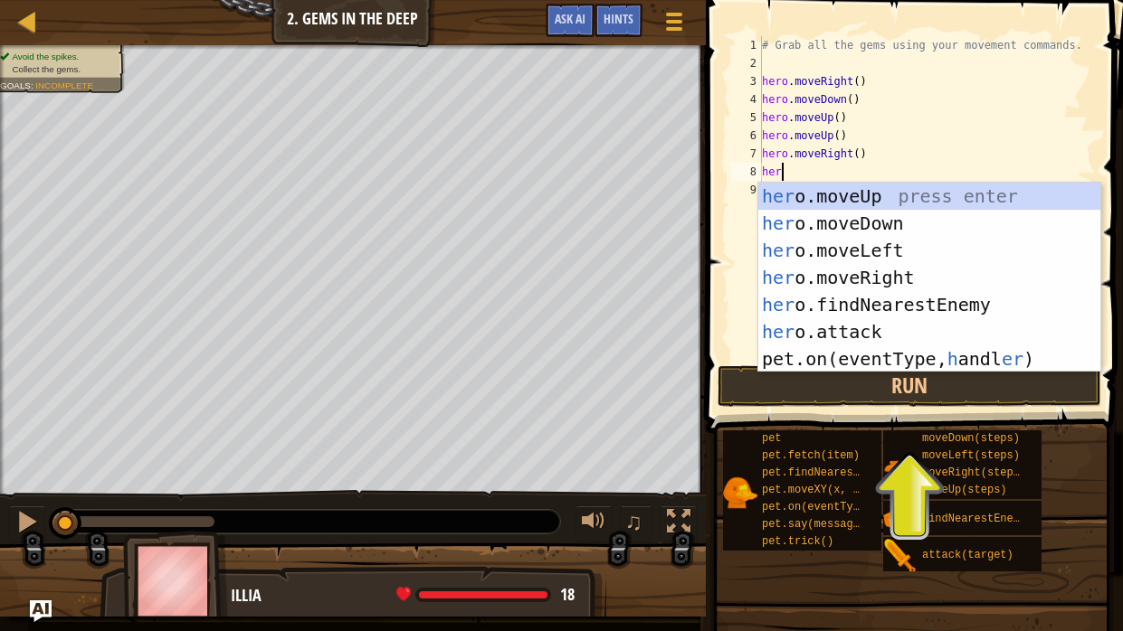
type textarea "hero"
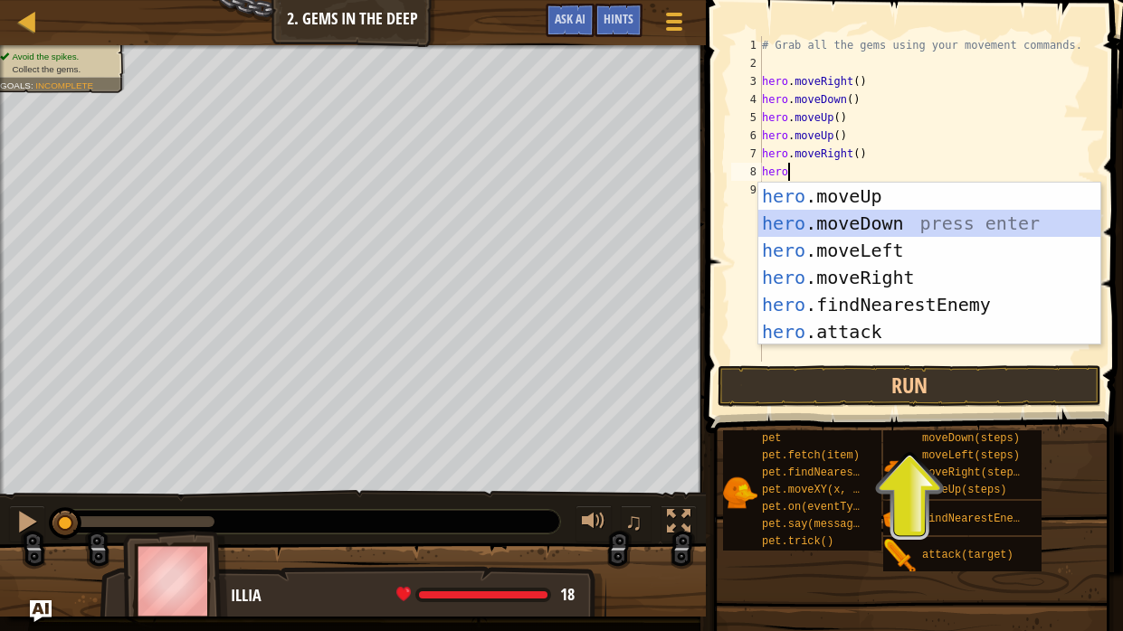
click at [832, 218] on div "hero .moveUp press enter hero .moveDown press enter hero .moveLeft press enter …" at bounding box center [929, 291] width 342 height 217
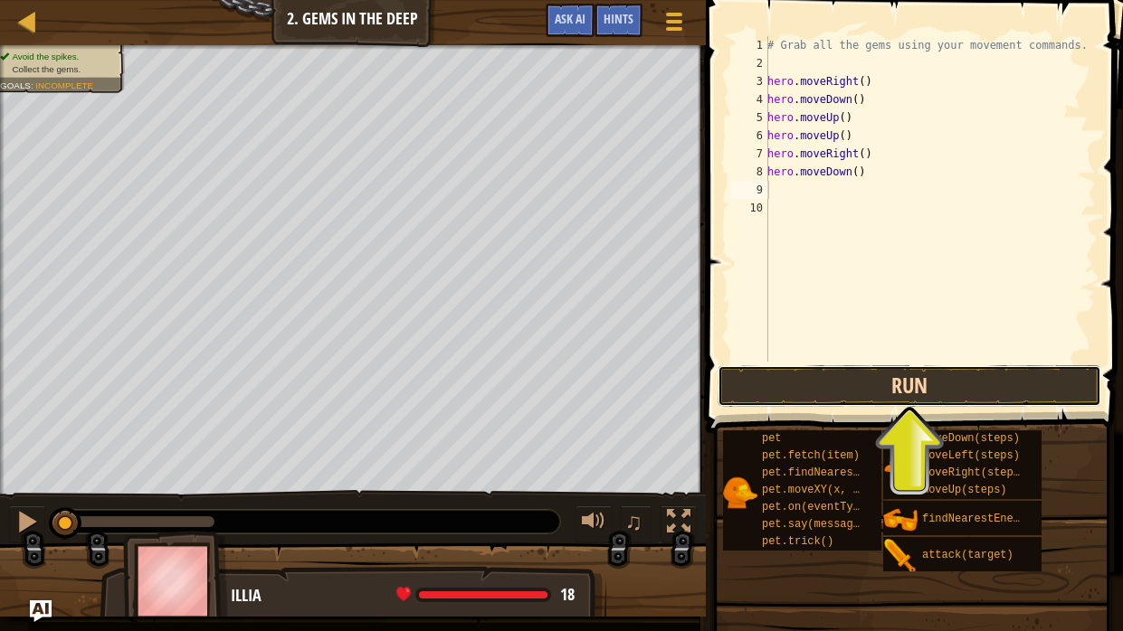
click at [884, 388] on button "Run" at bounding box center [909, 386] width 384 height 42
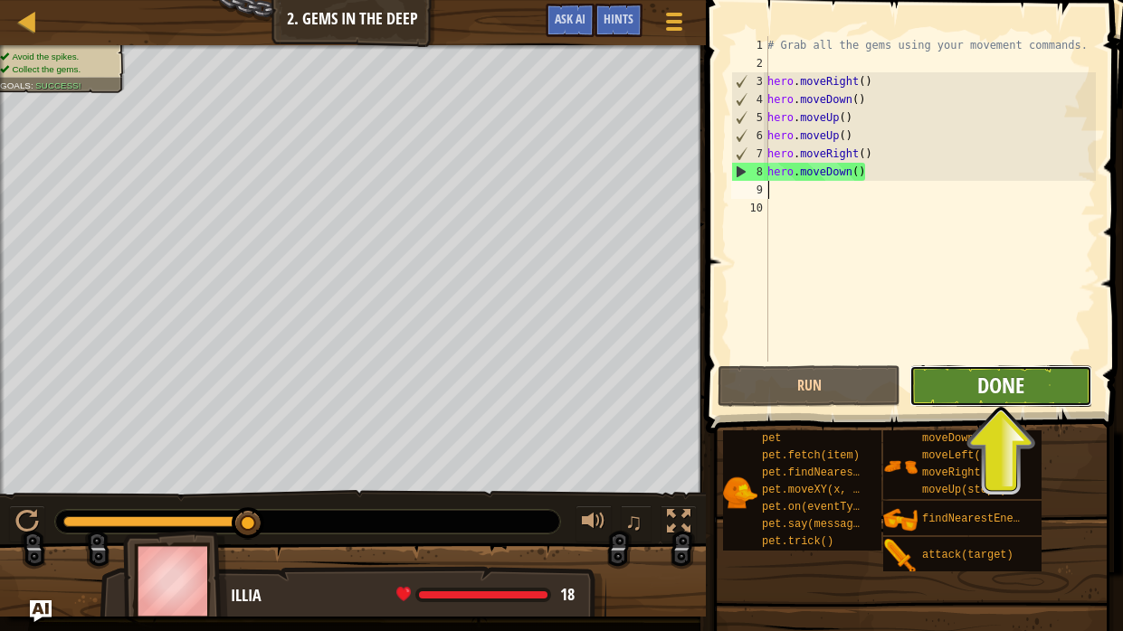
click at [1010, 391] on span "Done" at bounding box center [1000, 385] width 47 height 29
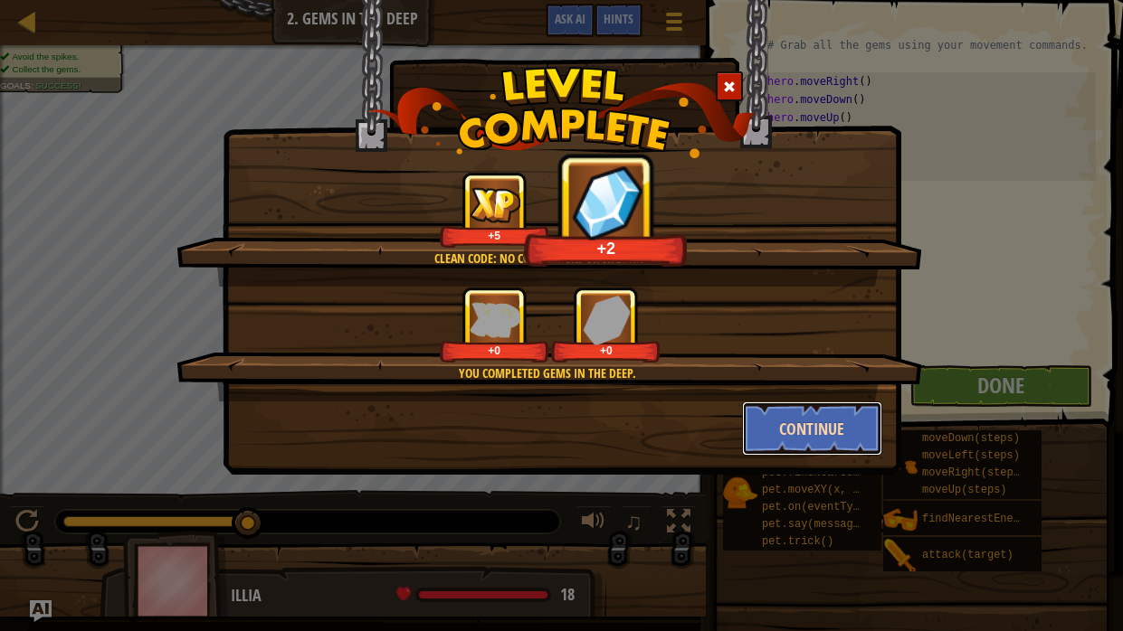
click at [867, 422] on button "Continue" at bounding box center [812, 429] width 140 height 54
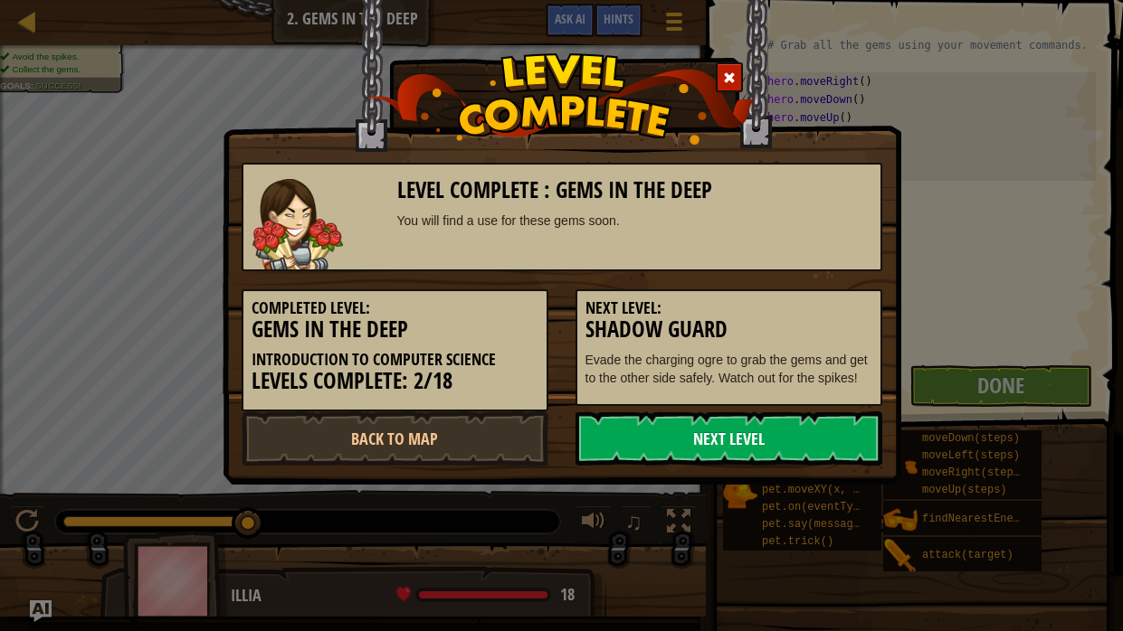
click at [832, 432] on link "Next Level" at bounding box center [728, 439] width 307 height 54
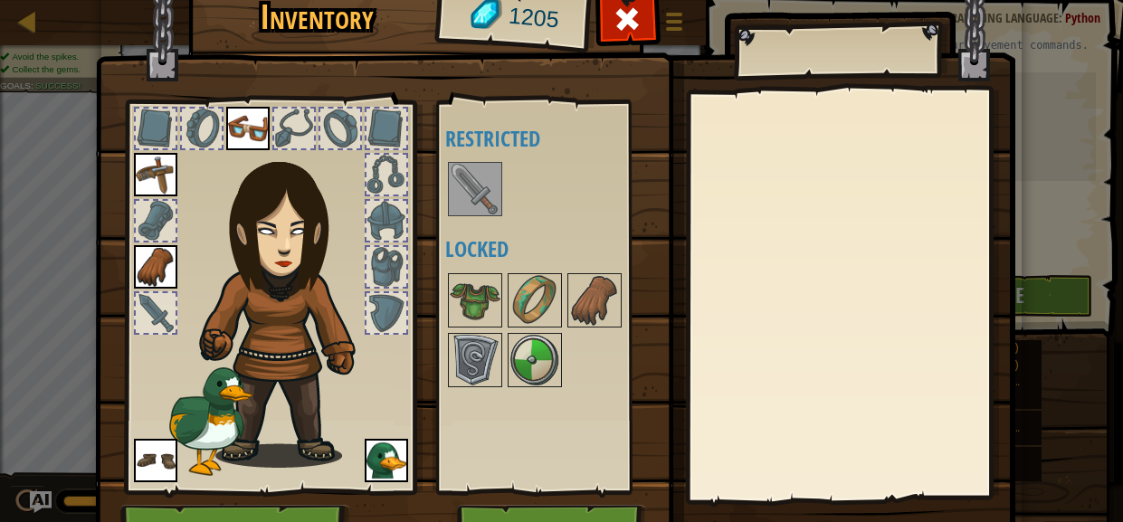
scroll to position [101, 0]
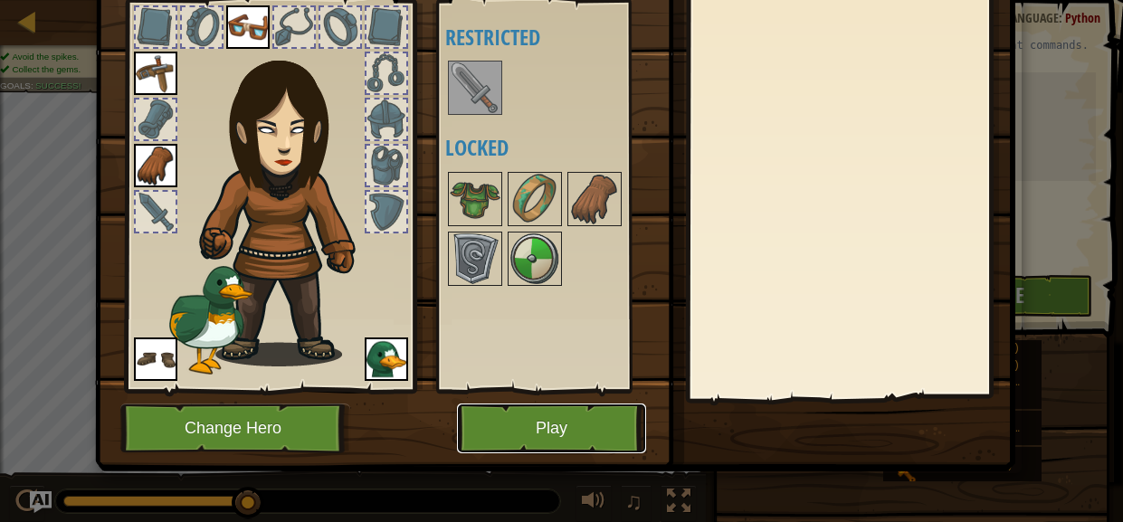
click at [507, 423] on button "Play" at bounding box center [551, 428] width 189 height 50
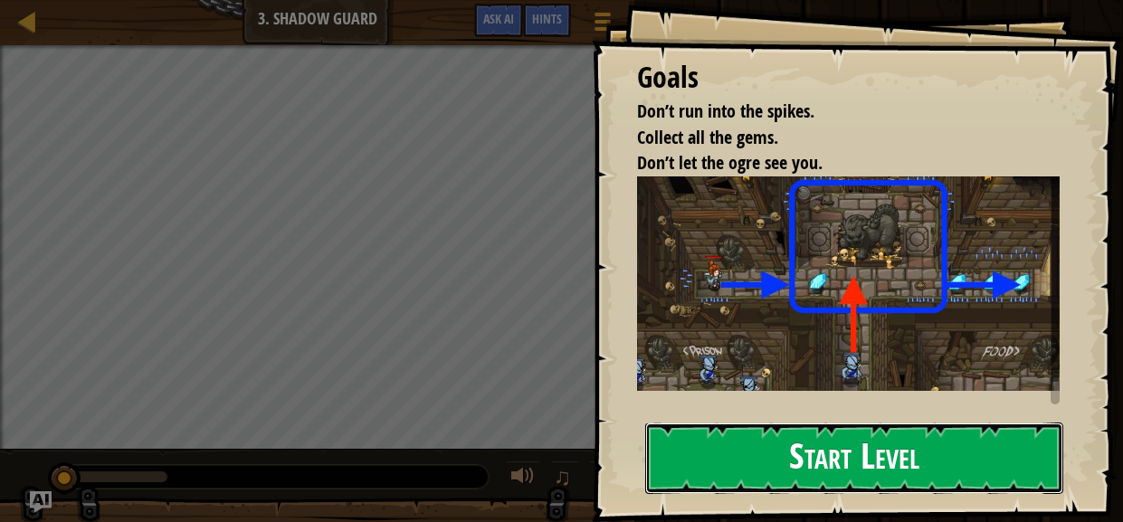
click at [779, 452] on button "Start Level" at bounding box center [854, 457] width 418 height 71
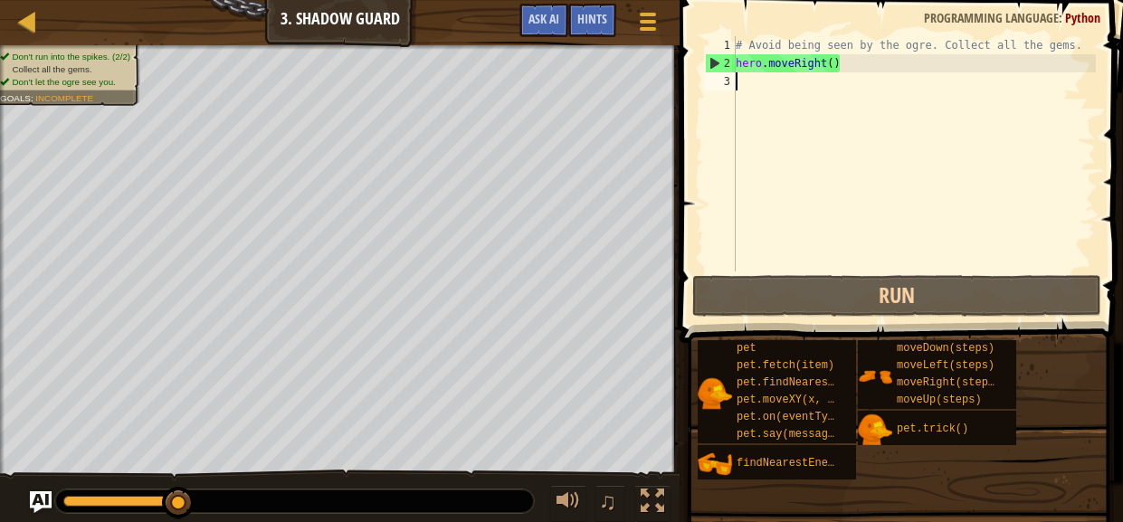
scroll to position [8, 0]
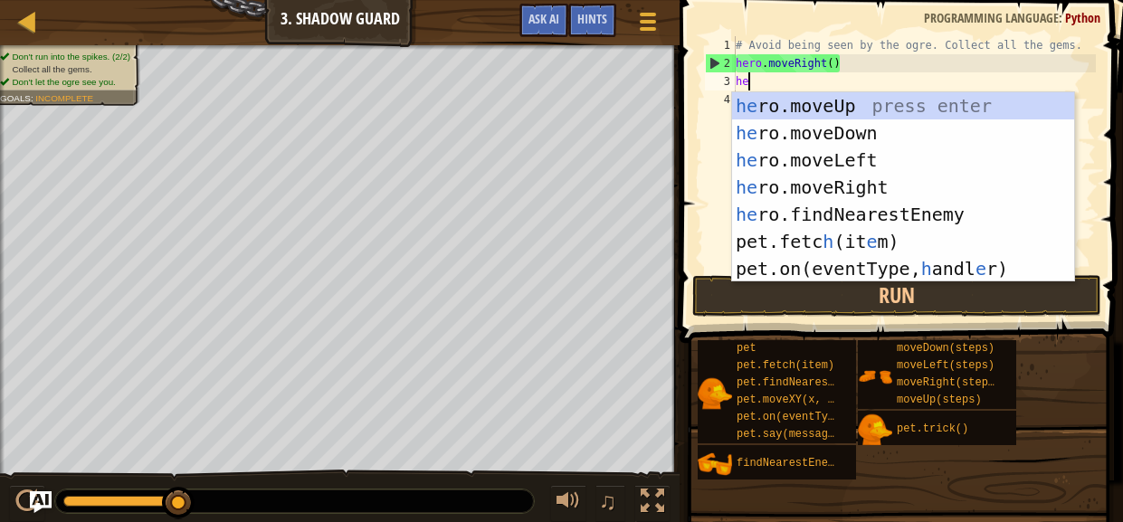
type textarea "hero"
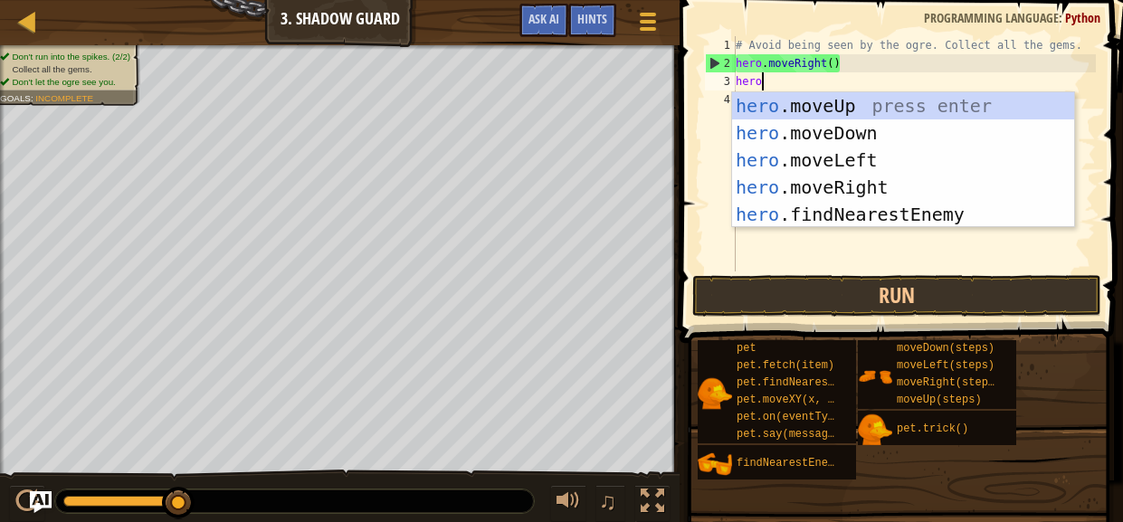
scroll to position [8, 1]
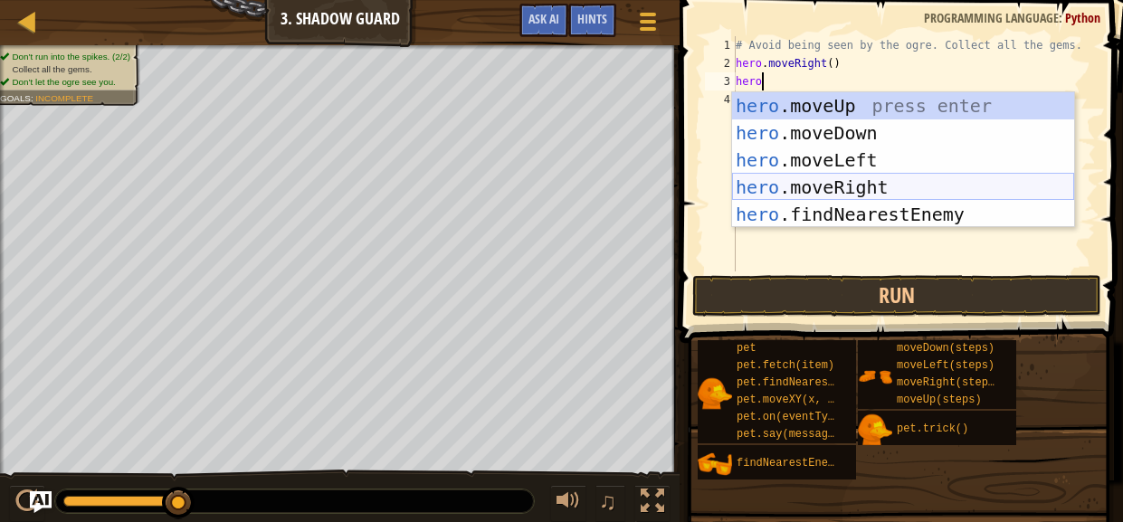
click at [799, 186] on div "hero .moveUp press enter hero .moveDown press enter hero .moveLeft press enter …" at bounding box center [903, 187] width 342 height 190
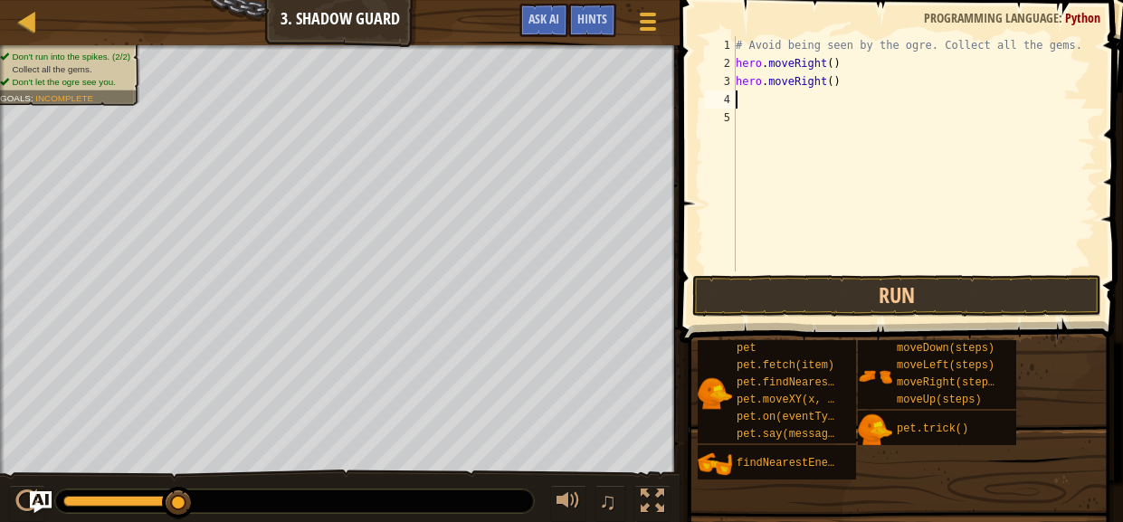
scroll to position [8, 0]
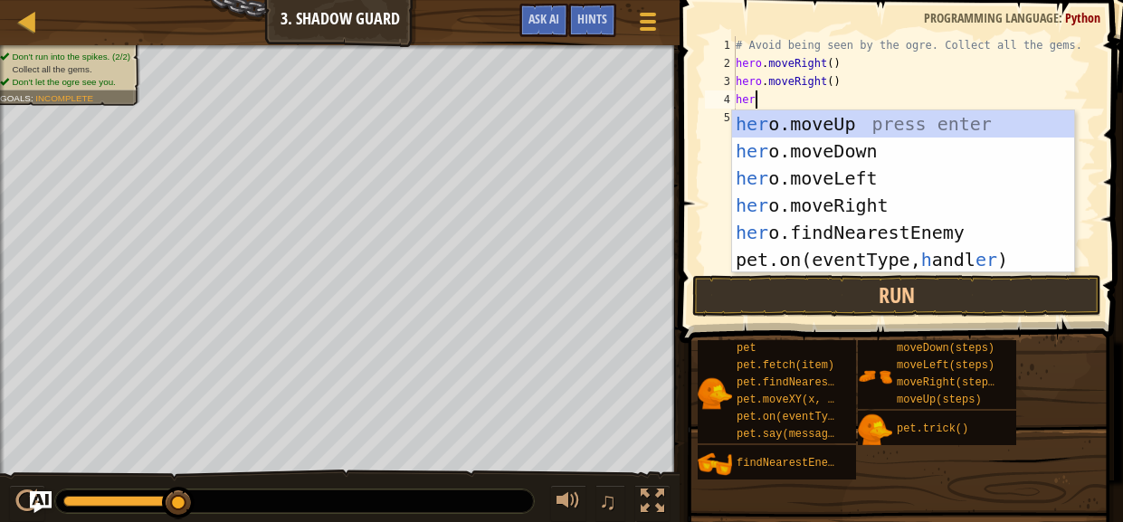
type textarea "hero"
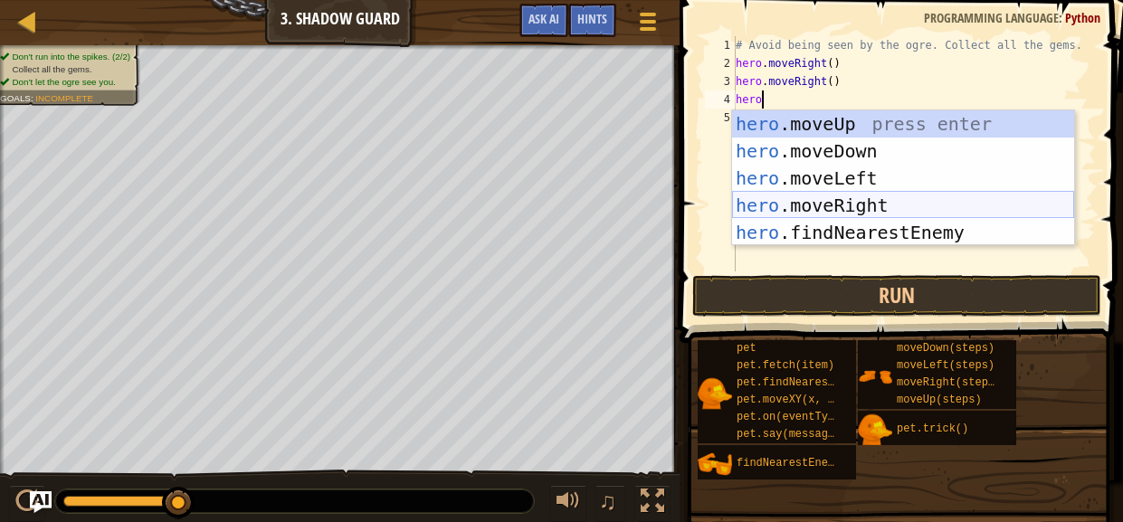
click at [825, 209] on div "hero .moveUp press enter hero .moveDown press enter hero .moveLeft press enter …" at bounding box center [903, 205] width 342 height 190
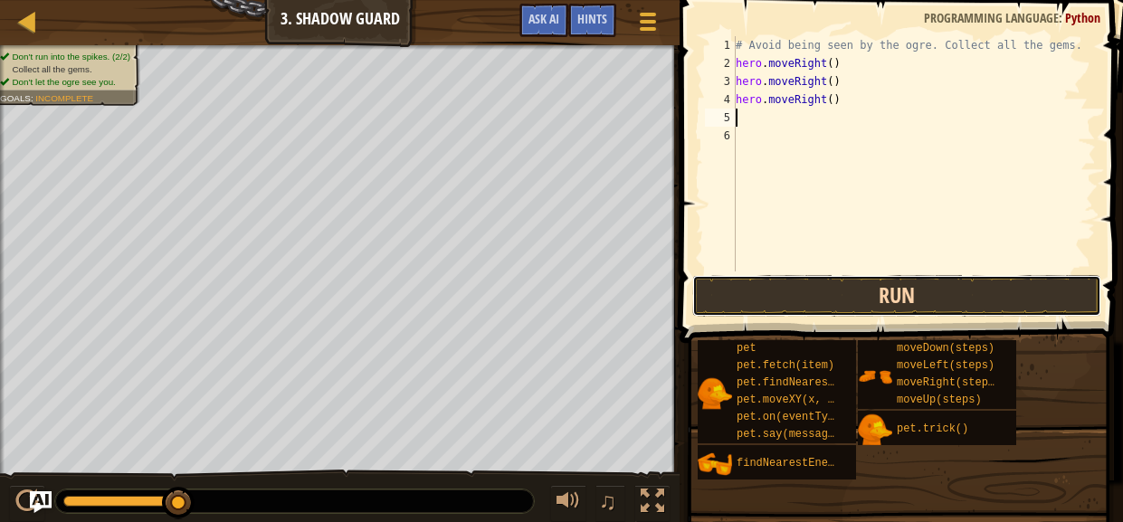
click at [860, 299] on button "Run" at bounding box center [896, 296] width 409 height 42
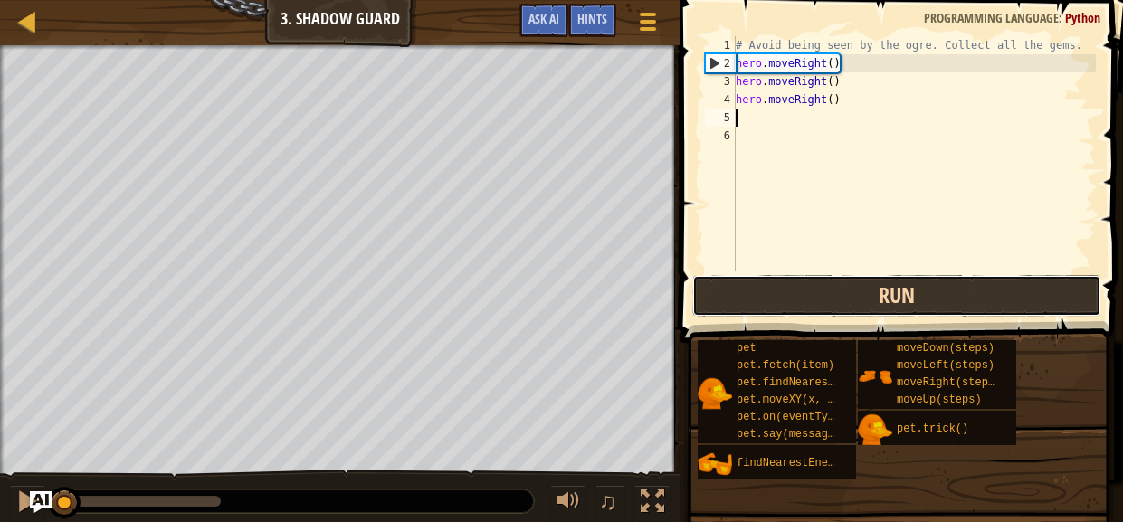
click at [852, 294] on button "Run" at bounding box center [896, 296] width 409 height 42
click at [852, 294] on button "Running" at bounding box center [896, 296] width 409 height 42
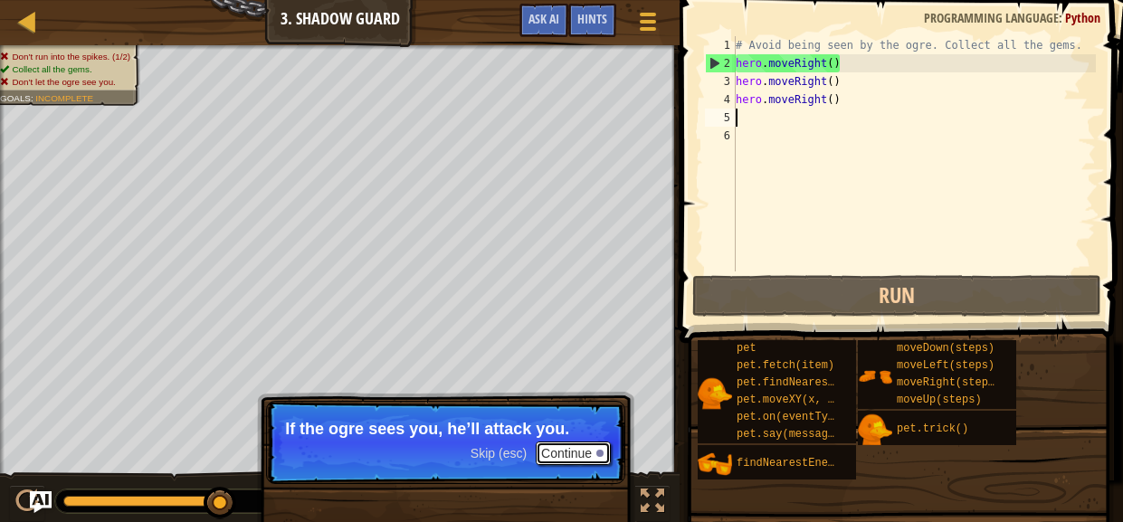
click at [572, 452] on button "Continue" at bounding box center [573, 453] width 75 height 24
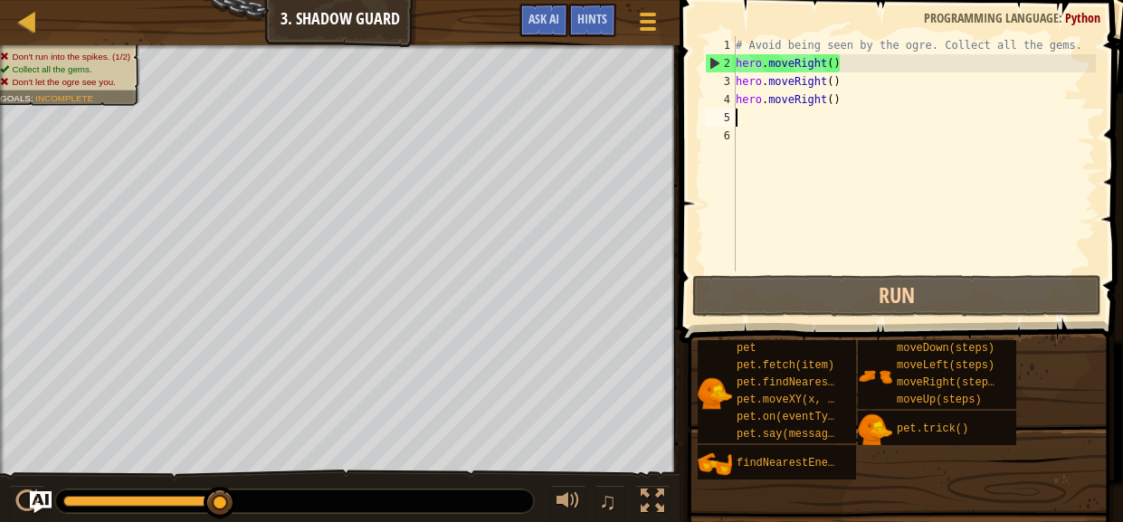
click at [869, 97] on div "# Avoid being seen by the ogre. Collect all the gems. hero . moveRight ( ) hero…" at bounding box center [914, 171] width 364 height 271
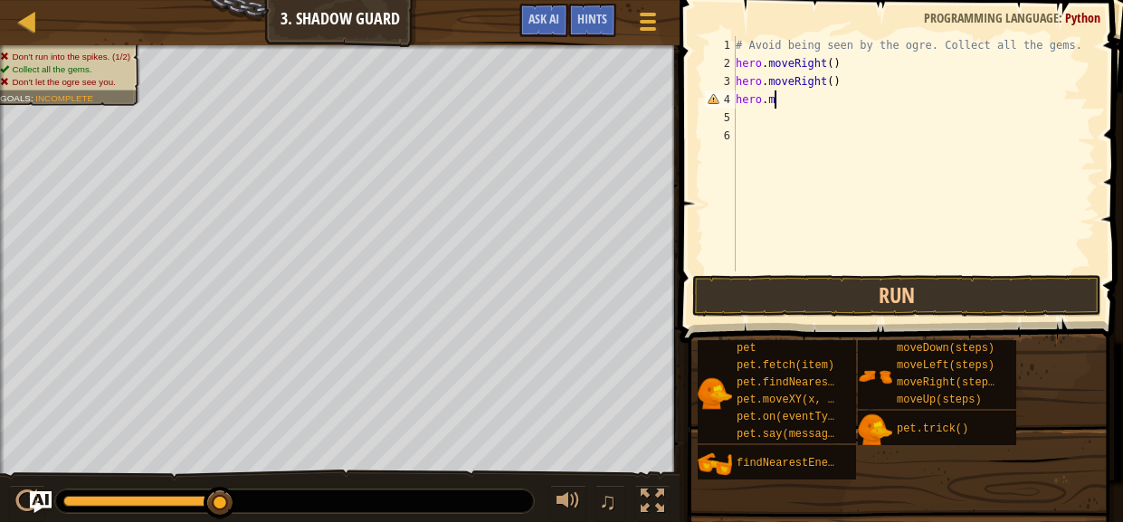
type textarea "h"
drag, startPoint x: 878, startPoint y: 83, endPoint x: 697, endPoint y: 74, distance: 182.0
click at [697, 74] on div "1 2 3 4 5 6 # Avoid being seen by the ogre. Collect all the gems. hero . moveRi…" at bounding box center [898, 207] width 449 height 396
type textarea "hero.moveRight()"
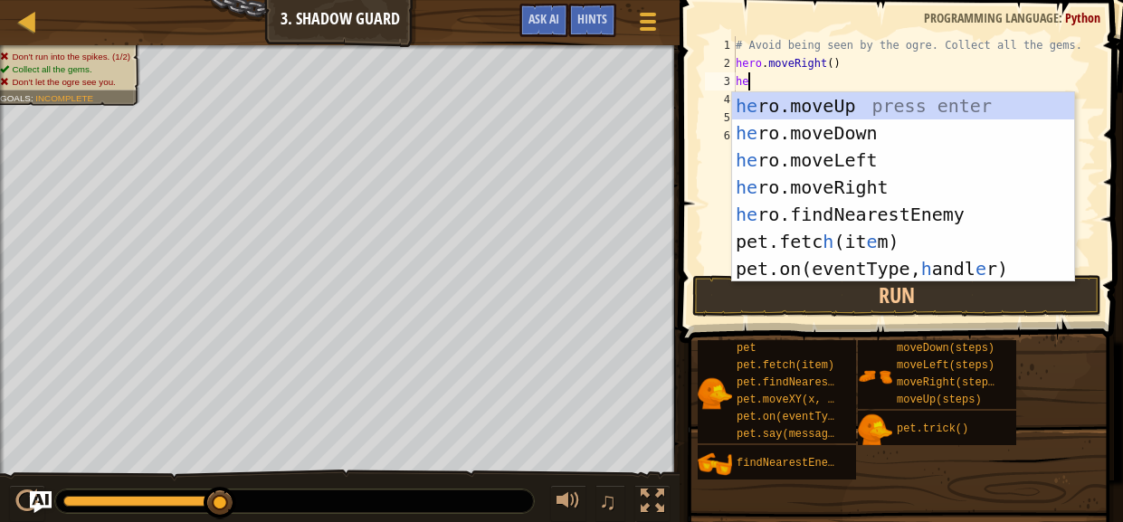
type textarea "her"
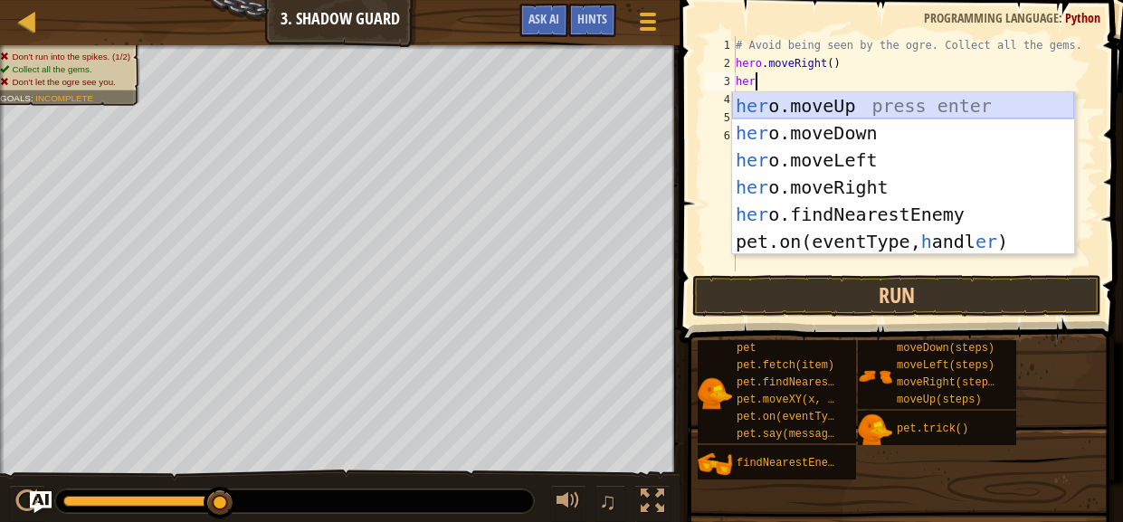
click at [774, 102] on div "her o.moveUp press enter her o.moveDown press enter her o.moveLeft press enter …" at bounding box center [903, 200] width 342 height 217
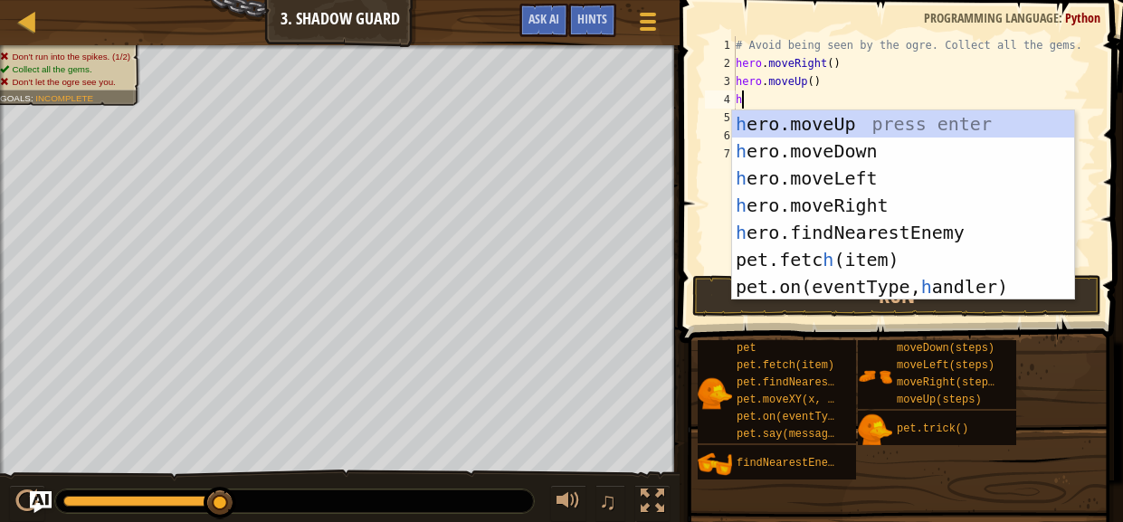
type textarea "her"
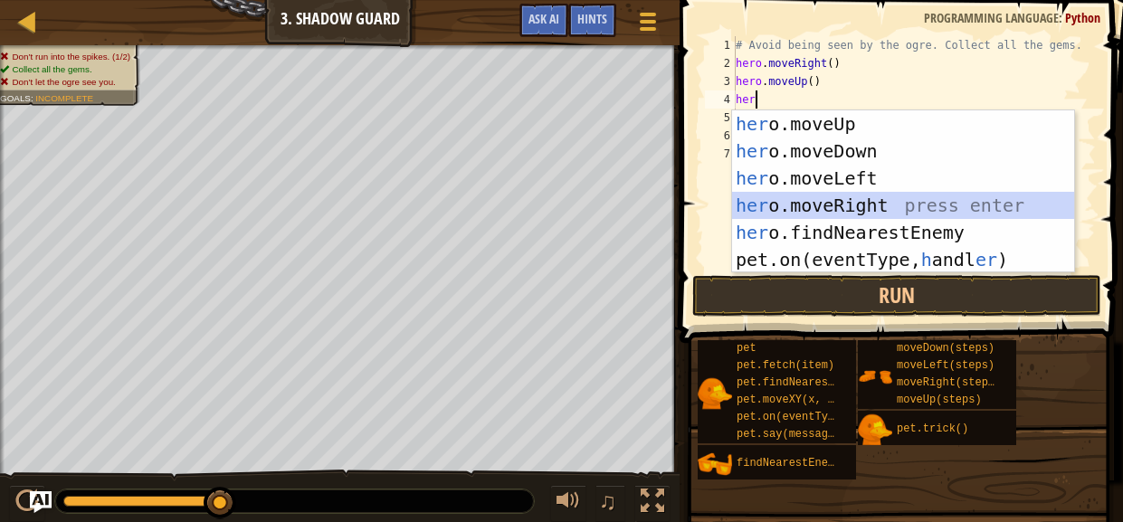
click at [840, 206] on div "her o.moveUp press enter her o.moveDown press enter her o.moveLeft press enter …" at bounding box center [903, 218] width 342 height 217
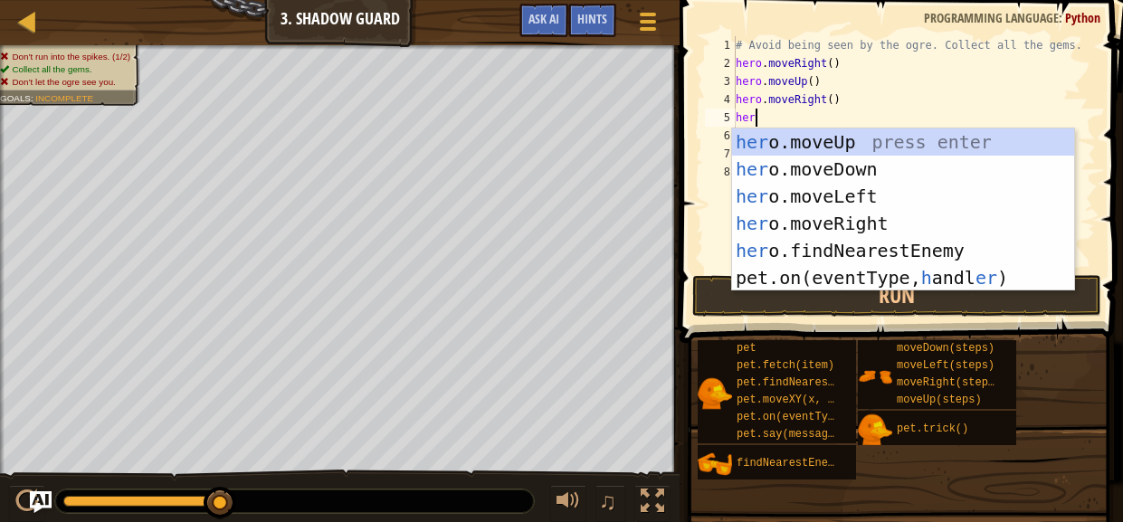
type textarea "hero"
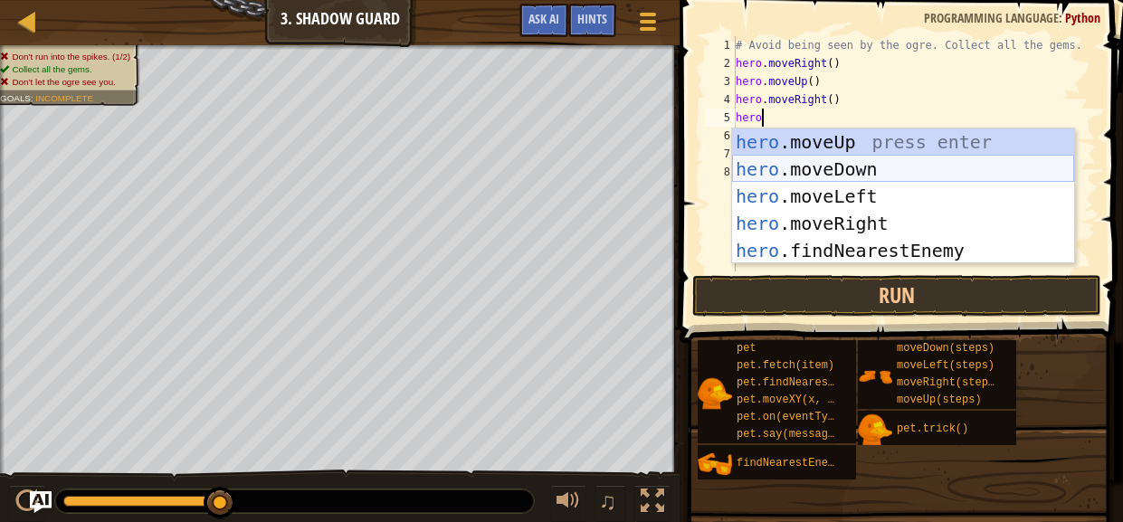
click at [829, 166] on div "hero .moveUp press enter hero .moveDown press enter hero .moveLeft press enter …" at bounding box center [903, 223] width 342 height 190
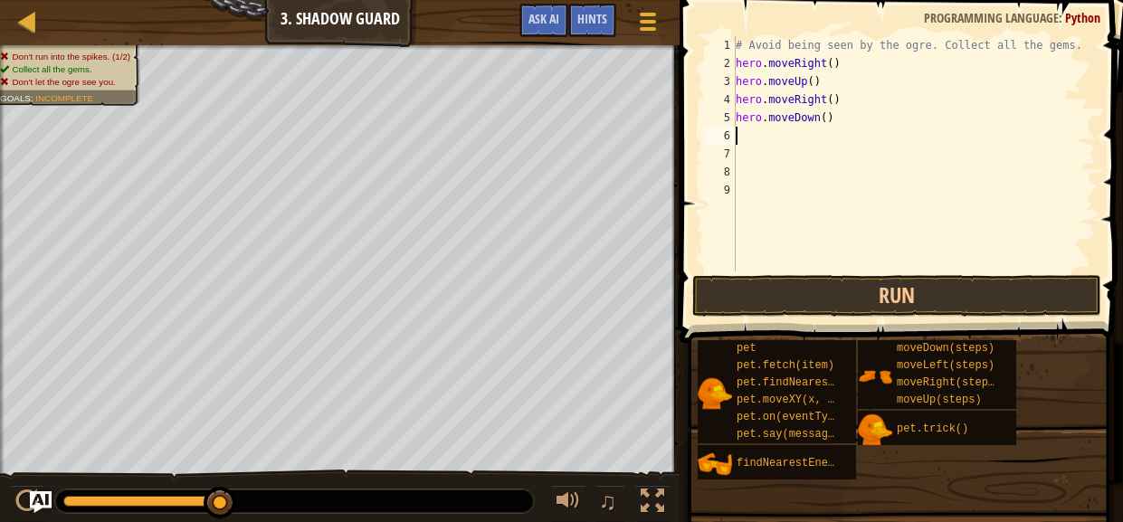
scroll to position [8, 0]
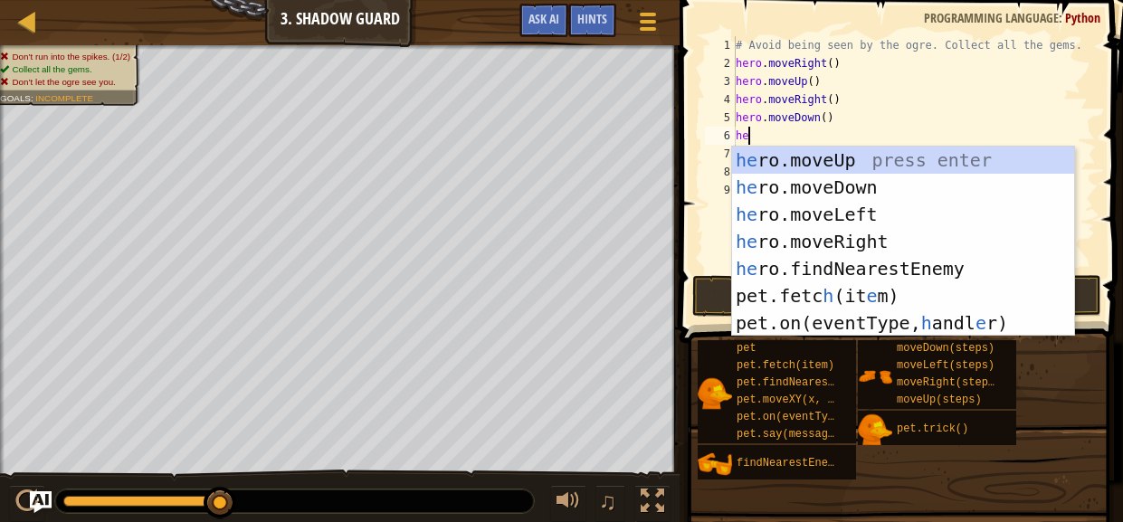
type textarea "her"
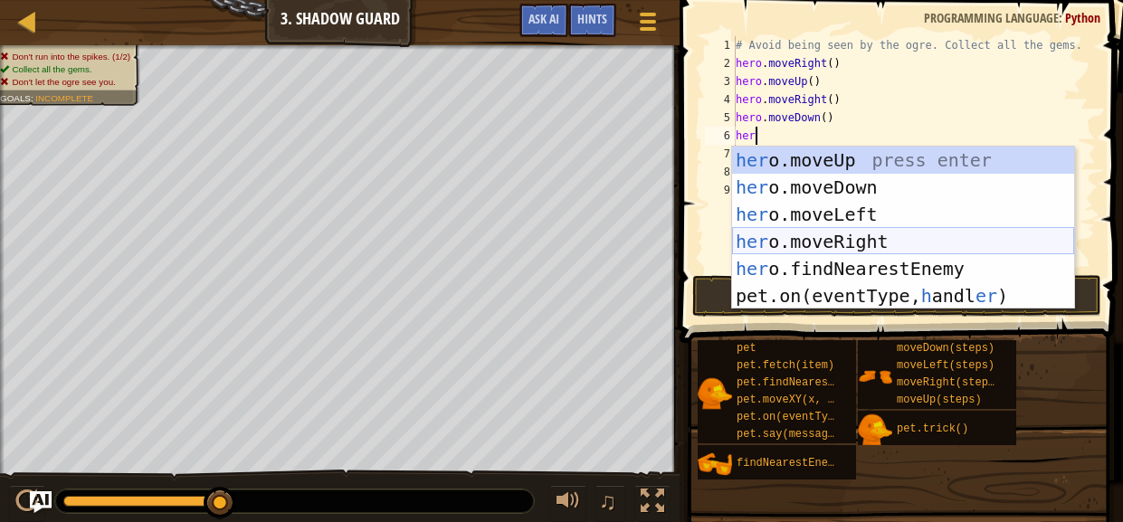
click at [881, 244] on div "her o.moveUp press enter her o.moveDown press enter her o.moveLeft press enter …" at bounding box center [903, 255] width 342 height 217
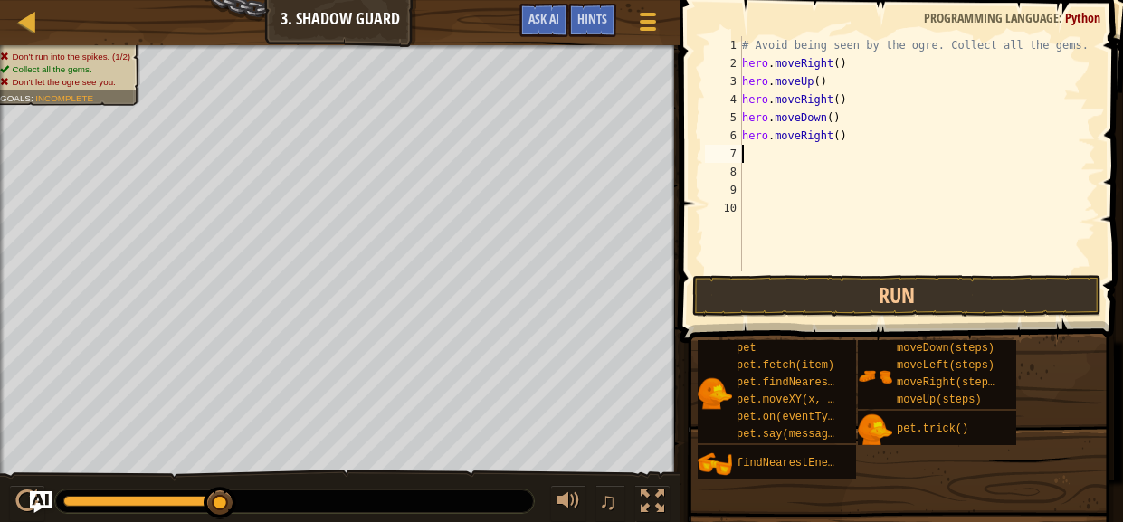
click at [886, 319] on span at bounding box center [903, 146] width 458 height 396
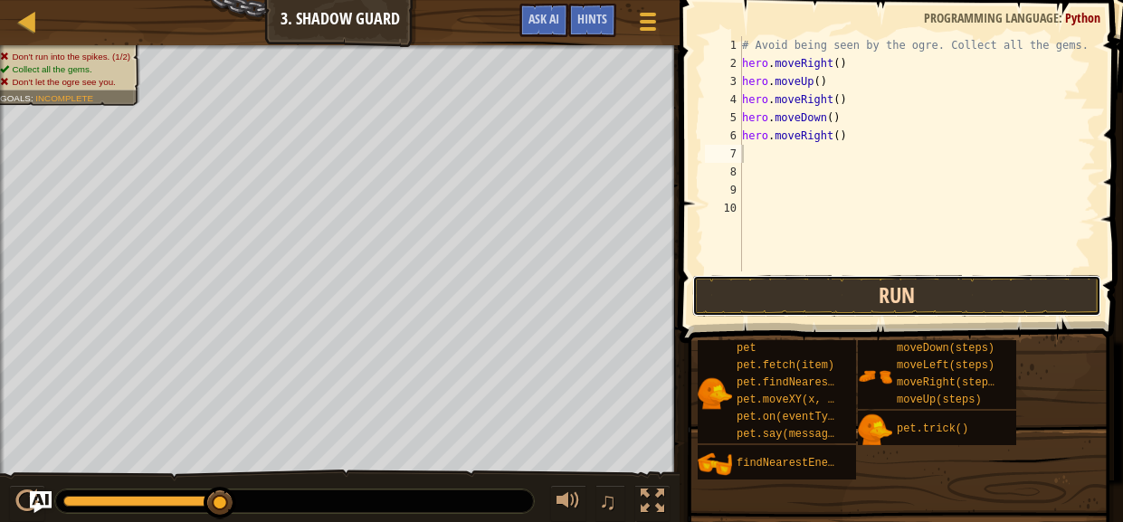
click at [877, 309] on button "Run" at bounding box center [896, 296] width 409 height 42
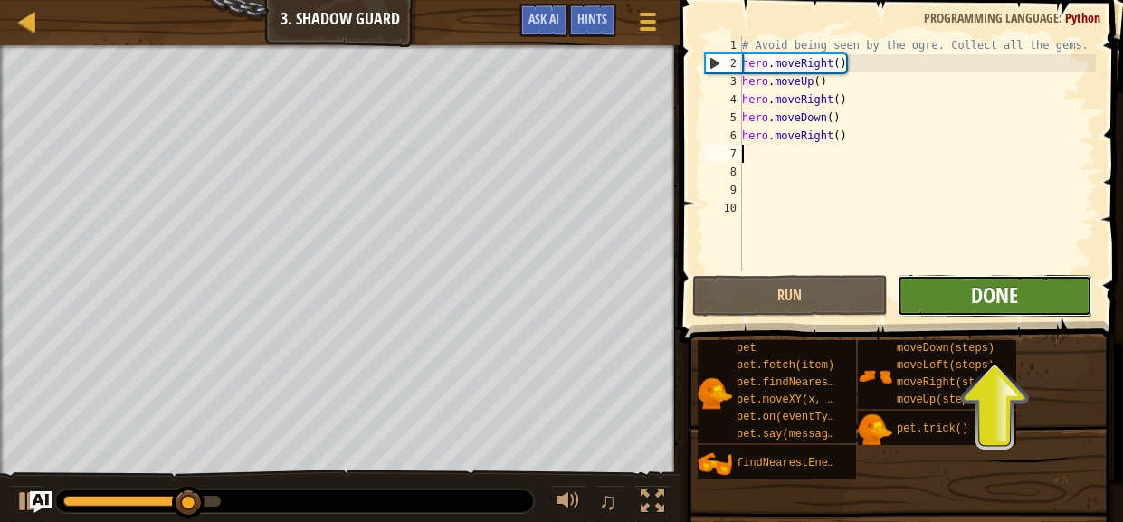
click at [1002, 297] on span "Done" at bounding box center [994, 294] width 47 height 29
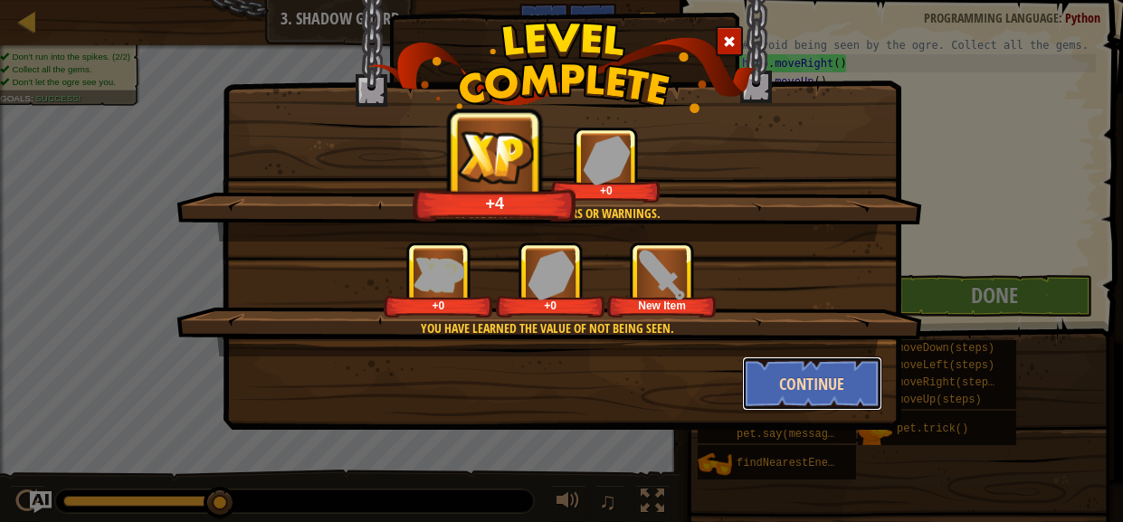
click at [791, 390] on button "Continue" at bounding box center [812, 383] width 140 height 54
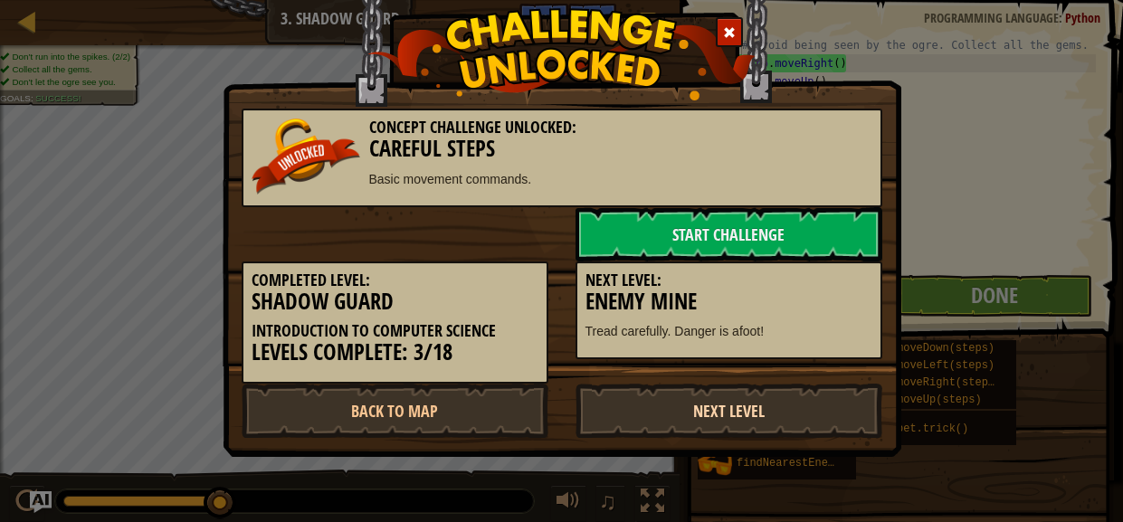
click at [718, 416] on link "Next Level" at bounding box center [728, 411] width 307 height 54
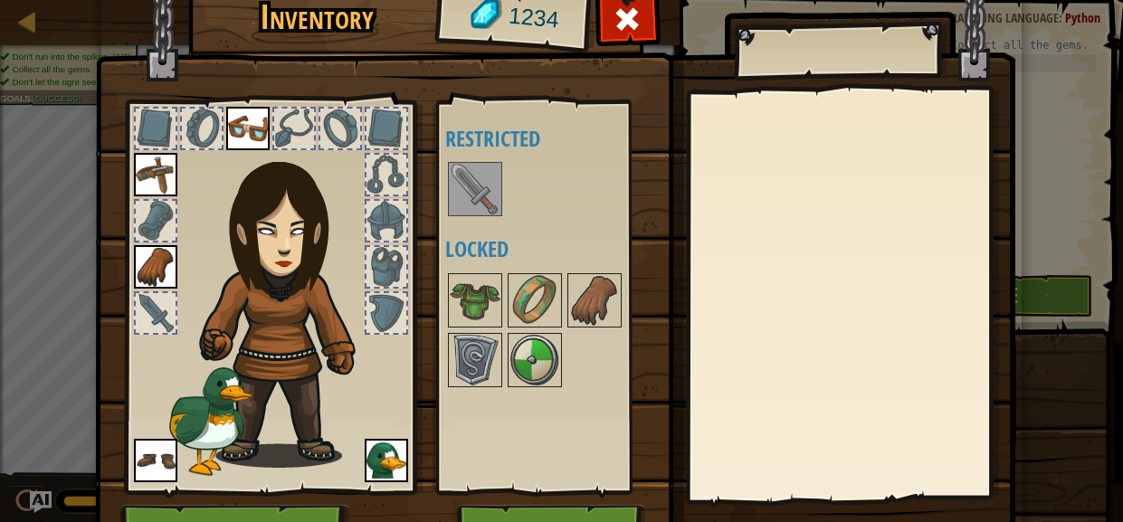
scroll to position [45, 0]
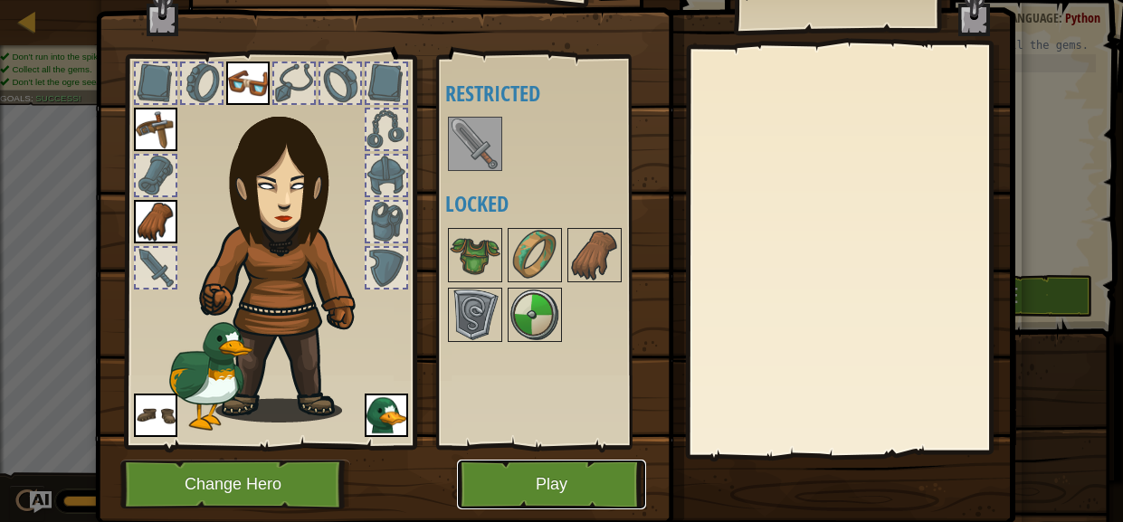
click at [627, 489] on button "Play" at bounding box center [551, 485] width 189 height 50
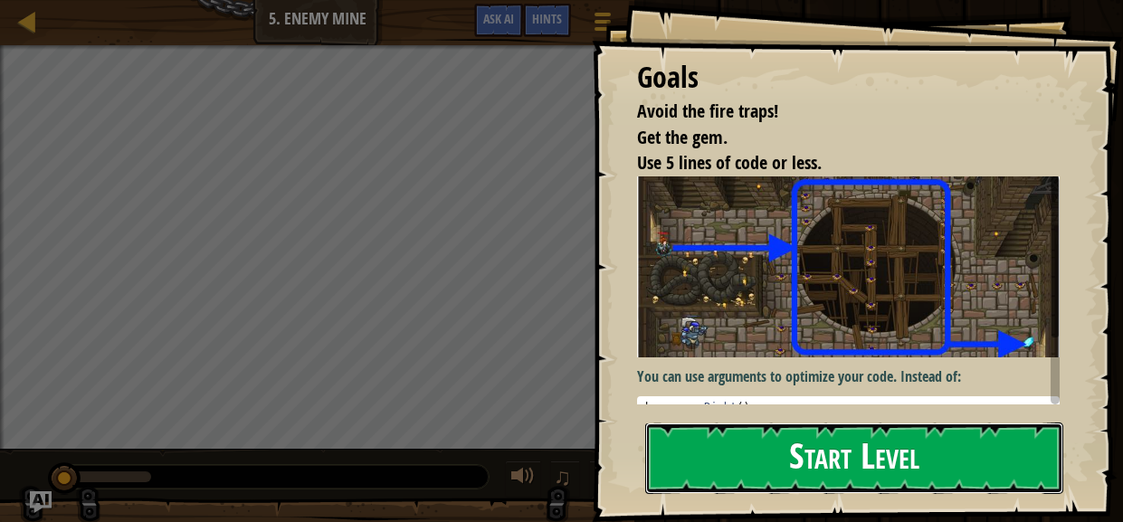
click at [796, 478] on button "Start Level" at bounding box center [854, 457] width 418 height 71
